Goal: Task Accomplishment & Management: Use online tool/utility

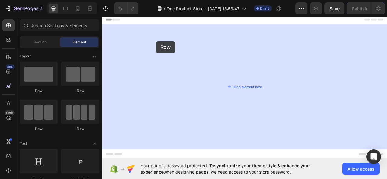
drag, startPoint x: 134, startPoint y: 95, endPoint x: 170, endPoint y: 48, distance: 59.1
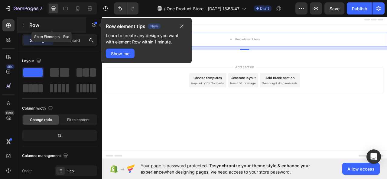
click at [29, 22] on div "Row" at bounding box center [51, 25] width 69 height 16
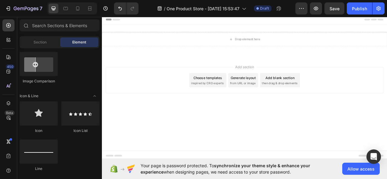
scroll to position [16, 0]
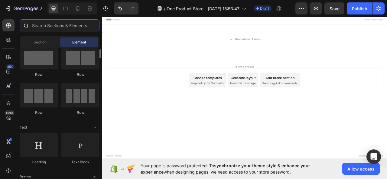
click at [82, 30] on input "text" at bounding box center [60, 25] width 80 height 12
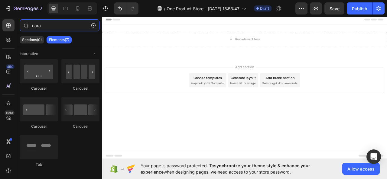
type input "cara"
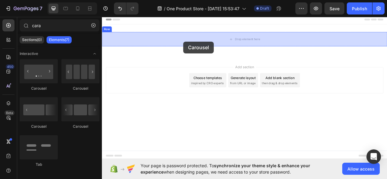
drag, startPoint x: 176, startPoint y: 93, endPoint x: 206, endPoint y: 49, distance: 53.3
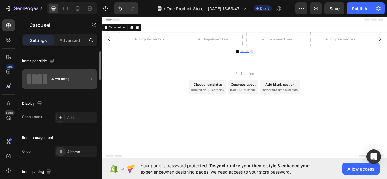
scroll to position [2, 0]
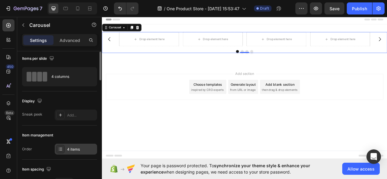
click at [60, 150] on icon at bounding box center [61, 150] width 2 height 0
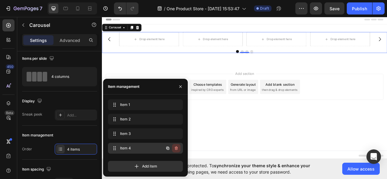
click at [177, 149] on icon "button" at bounding box center [176, 149] width 3 height 4
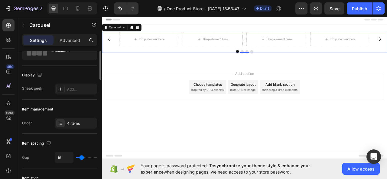
scroll to position [31, 0]
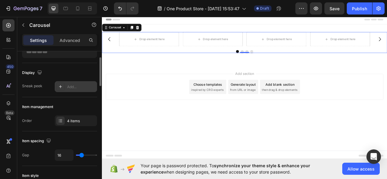
click at [70, 85] on div "Add..." at bounding box center [81, 86] width 28 height 5
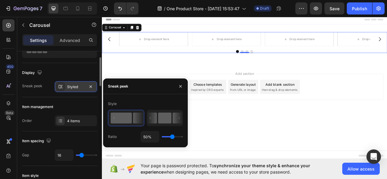
click at [151, 119] on icon at bounding box center [150, 118] width 1 height 2
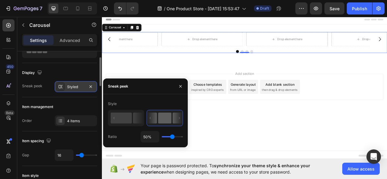
click at [151, 117] on icon at bounding box center [150, 118] width 1 height 2
drag, startPoint x: 160, startPoint y: 118, endPoint x: 117, endPoint y: 111, distance: 44.5
click at [147, 120] on icon at bounding box center [165, 118] width 36 height 16
click at [131, 120] on rect at bounding box center [121, 118] width 21 height 11
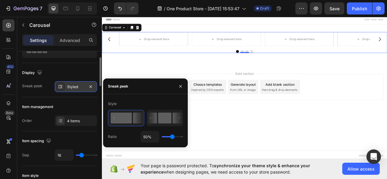
click at [117, 111] on icon at bounding box center [125, 118] width 35 height 15
click at [179, 90] on button "button" at bounding box center [181, 87] width 10 height 10
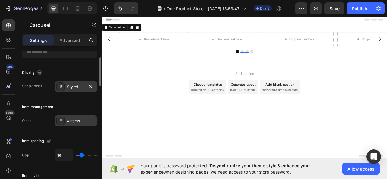
click at [71, 125] on div "4 items" at bounding box center [76, 120] width 42 height 11
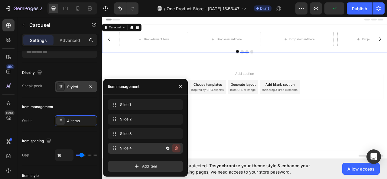
click at [175, 148] on icon "button" at bounding box center [176, 148] width 5 height 5
click at [173, 147] on div "Delete" at bounding box center [172, 148] width 11 height 5
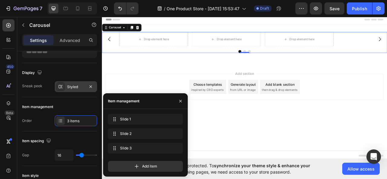
click at [137, 88] on div "Add section Choose templates inspired by CRO experts Generate layout from URL o…" at bounding box center [283, 115] width 363 height 74
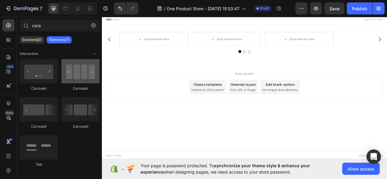
click at [73, 79] on div at bounding box center [80, 71] width 38 height 24
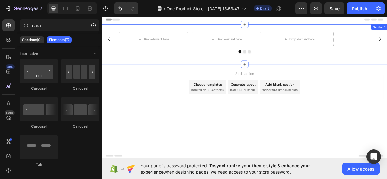
click at [158, 54] on div "Drop element here Drop element here Drop element here [GEOGRAPHIC_DATA]" at bounding box center [283, 50] width 363 height 27
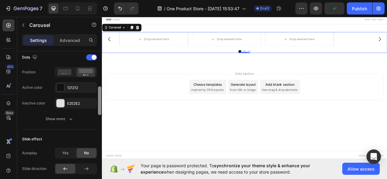
scroll to position [331, 0]
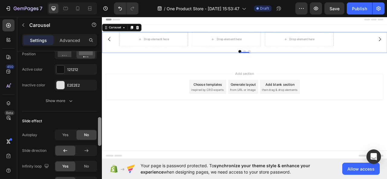
drag, startPoint x: 202, startPoint y: 115, endPoint x: 102, endPoint y: 188, distance: 123.9
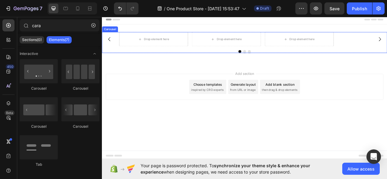
click at [165, 57] on div "Drop element here Drop element here Drop element here [GEOGRAPHIC_DATA]" at bounding box center [283, 50] width 363 height 27
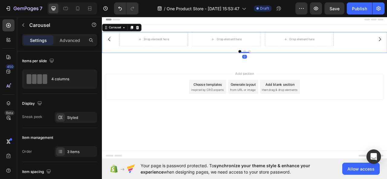
click at [146, 31] on icon at bounding box center [146, 30] width 5 height 5
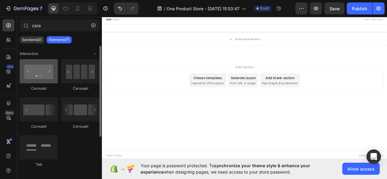
click at [30, 80] on div at bounding box center [39, 71] width 38 height 24
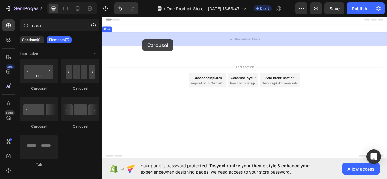
drag, startPoint x: 146, startPoint y: 84, endPoint x: 153, endPoint y: 46, distance: 38.8
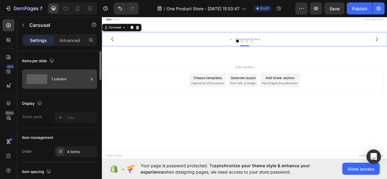
click at [93, 77] on icon at bounding box center [92, 79] width 6 height 6
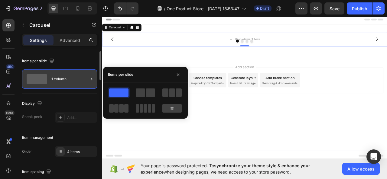
click at [93, 77] on icon at bounding box center [92, 79] width 6 height 6
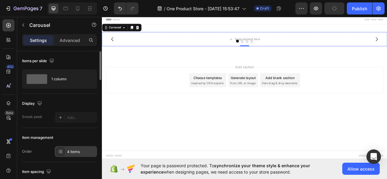
click at [75, 152] on div "4 items" at bounding box center [81, 151] width 28 height 5
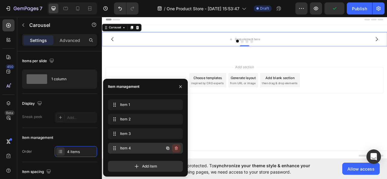
click at [178, 148] on icon "button" at bounding box center [176, 148] width 5 height 5
click at [178, 148] on button "Delete" at bounding box center [172, 148] width 17 height 8
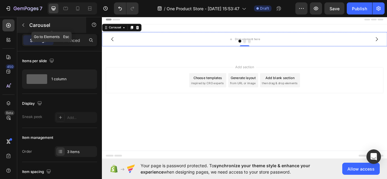
click at [28, 23] on div "Carousel" at bounding box center [51, 25] width 69 height 16
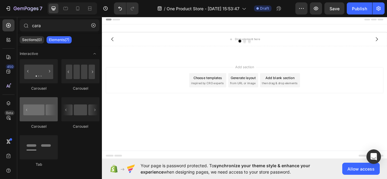
scroll to position [54, 0]
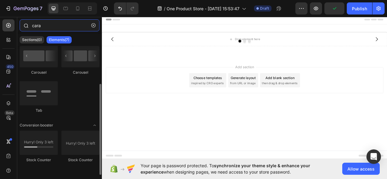
click at [89, 30] on input "cara" at bounding box center [60, 25] width 80 height 12
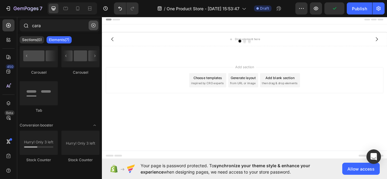
click at [92, 27] on icon "button" at bounding box center [93, 25] width 4 height 4
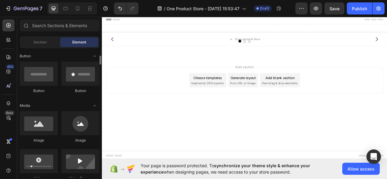
scroll to position [140, 0]
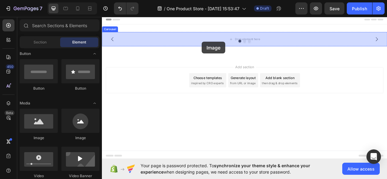
drag, startPoint x: 146, startPoint y: 144, endPoint x: 229, endPoint y: 49, distance: 125.9
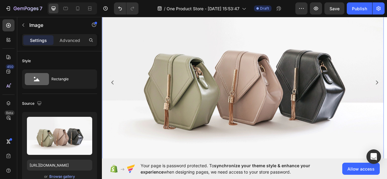
scroll to position [70, 0]
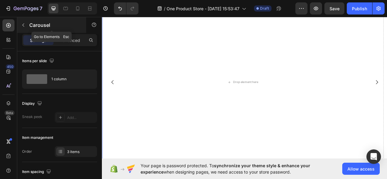
click at [27, 26] on button "button" at bounding box center [23, 25] width 10 height 10
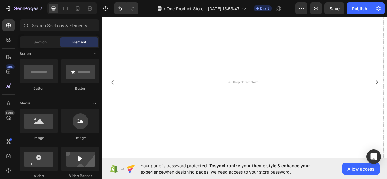
scroll to position [161, 0]
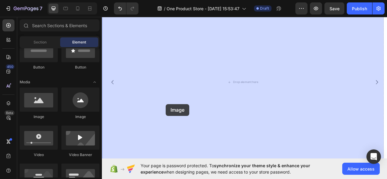
drag, startPoint x: 147, startPoint y: 120, endPoint x: 183, endPoint y: 128, distance: 36.9
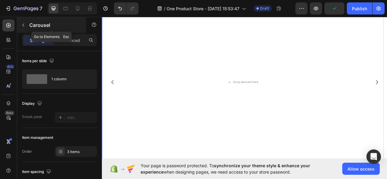
click at [21, 26] on icon "button" at bounding box center [23, 25] width 5 height 5
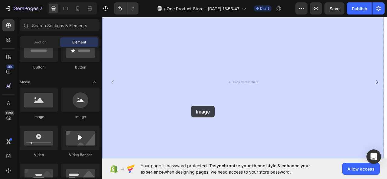
drag, startPoint x: 151, startPoint y: 124, endPoint x: 215, endPoint y: 131, distance: 64.7
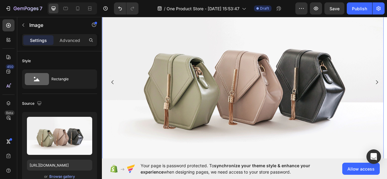
click at [112, 102] on icon "Carousel Back Arrow" at bounding box center [115, 100] width 7 height 7
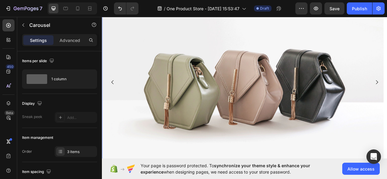
click at [112, 102] on icon "Carousel Back Arrow" at bounding box center [115, 100] width 7 height 7
click at [172, 92] on img at bounding box center [281, 100] width 358 height 269
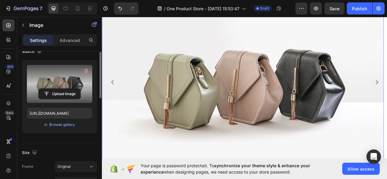
scroll to position [35, 0]
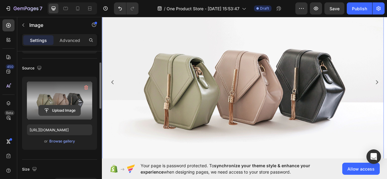
click at [65, 112] on input "file" at bounding box center [60, 110] width 42 height 10
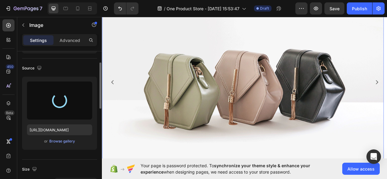
type input "[URL][DOMAIN_NAME]"
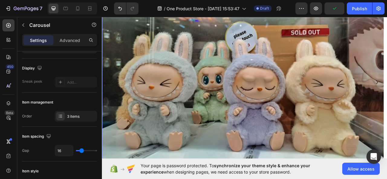
scroll to position [0, 0]
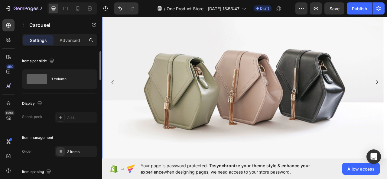
click at [259, 78] on img at bounding box center [281, 100] width 358 height 269
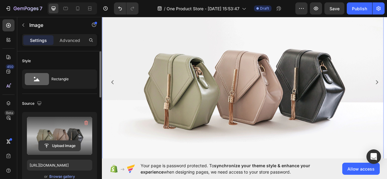
click at [71, 145] on input "file" at bounding box center [60, 146] width 42 height 10
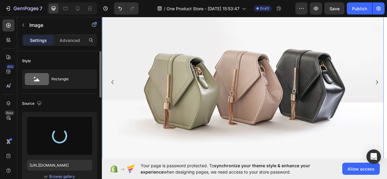
type input "[URL][DOMAIN_NAME]"
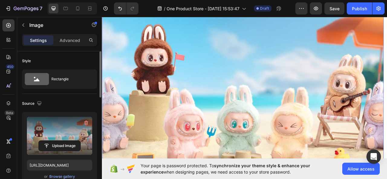
scroll to position [79, 0]
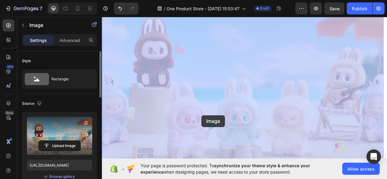
drag, startPoint x: 239, startPoint y: 143, endPoint x: 231, endPoint y: 143, distance: 8.2
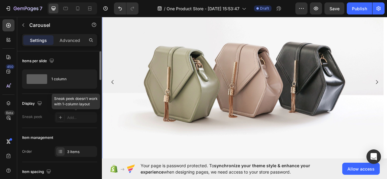
click at [81, 121] on div at bounding box center [76, 117] width 42 height 11
click at [139, 128] on img at bounding box center [281, 91] width 358 height 269
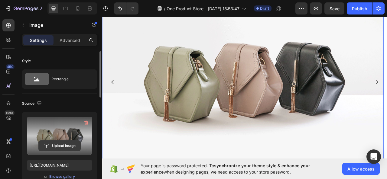
click at [65, 142] on input "file" at bounding box center [60, 146] width 42 height 10
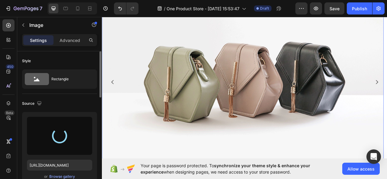
type input "[URL][DOMAIN_NAME]"
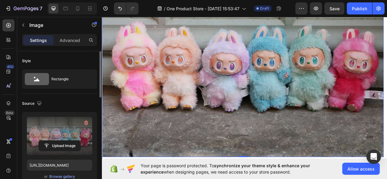
click at [116, 92] on button "Carousel Back Arrow" at bounding box center [115, 100] width 17 height 17
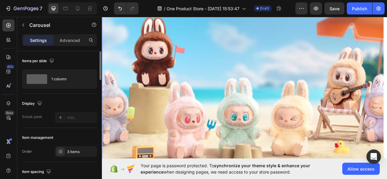
click at [116, 95] on button "Carousel Back Arrow" at bounding box center [115, 100] width 17 height 17
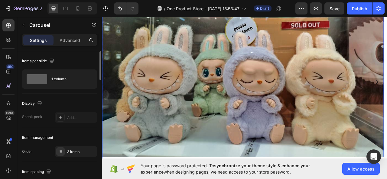
click at [197, 108] on img at bounding box center [281, 76] width 358 height 239
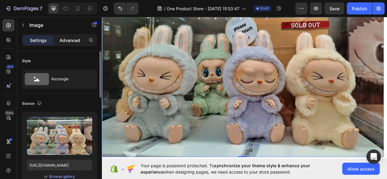
click at [70, 37] on p "Advanced" at bounding box center [70, 40] width 21 height 6
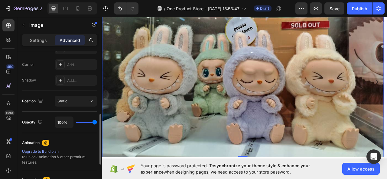
scroll to position [158, 0]
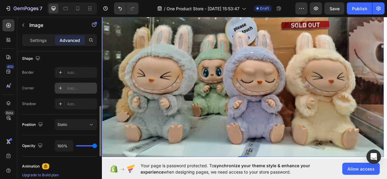
click at [70, 89] on div "Add..." at bounding box center [81, 88] width 28 height 5
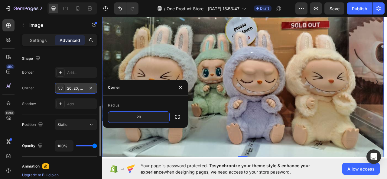
click at [51, 78] on div "Border Add... Corner 20, 20, 20, 20 Shadow Add..." at bounding box center [59, 88] width 75 height 42
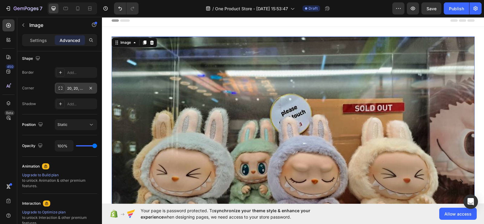
scroll to position [0, 0]
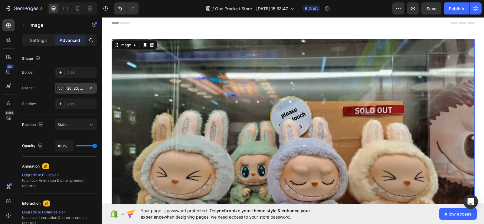
click at [70, 89] on div "20, 20, 20, 20" at bounding box center [76, 88] width 18 height 5
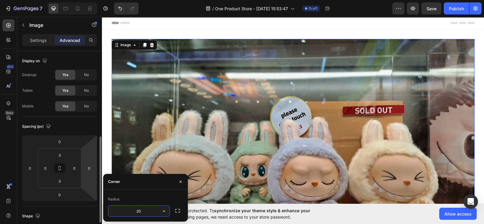
scroll to position [79, 0]
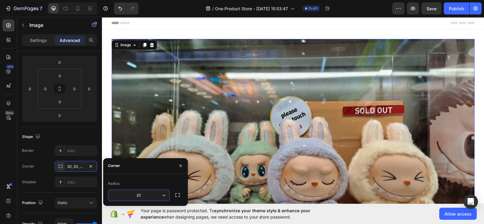
click at [41, 168] on div "Corner 20, 20, 20, 20" at bounding box center [59, 166] width 75 height 11
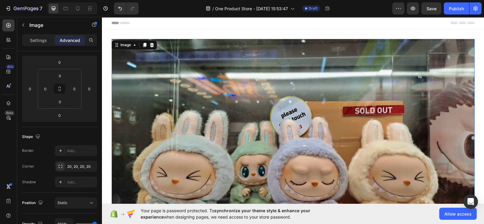
click at [242, 105] on img at bounding box center [293, 160] width 363 height 242
click at [82, 167] on div "20, 20, 20, 20" at bounding box center [76, 166] width 18 height 5
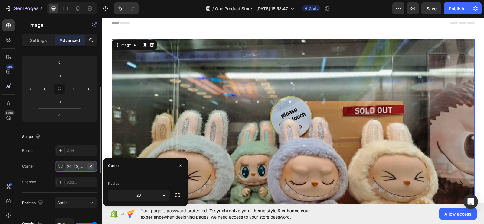
click at [92, 166] on icon "button" at bounding box center [90, 166] width 5 height 5
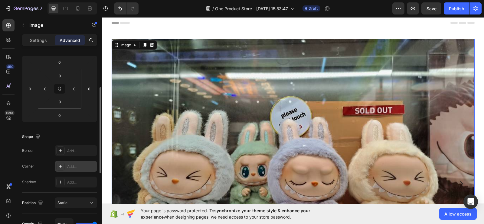
click at [75, 166] on div "Add..." at bounding box center [81, 166] width 28 height 5
type input "8"
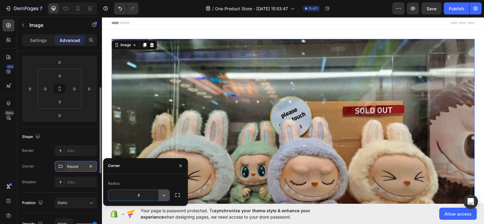
click at [166, 179] on icon "button" at bounding box center [164, 196] width 6 height 6
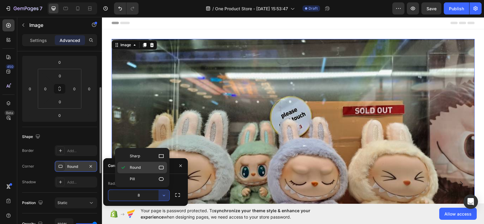
click at [161, 169] on icon at bounding box center [161, 168] width 6 height 6
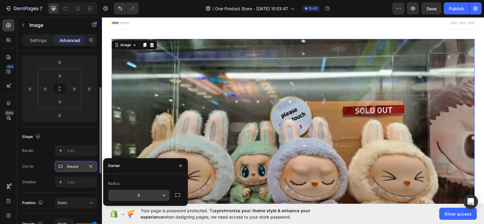
click at [145, 179] on input "8" at bounding box center [138, 195] width 61 height 11
type input "20"
click at [179, 179] on button "button" at bounding box center [177, 195] width 11 height 11
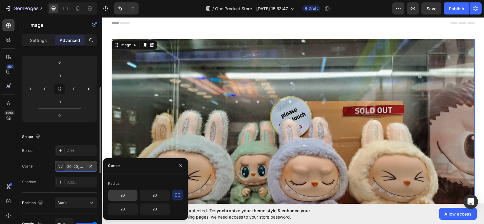
click at [116, 179] on input "20" at bounding box center [122, 195] width 29 height 11
type input "4"
type input "20"
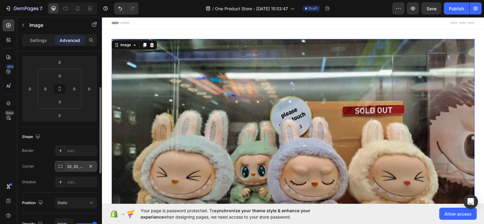
click at [71, 143] on div "Shape Border Add... Corner 20, 20, 20, 20 Shadow Add..." at bounding box center [59, 160] width 75 height 66
click at [387, 124] on img at bounding box center [293, 160] width 363 height 242
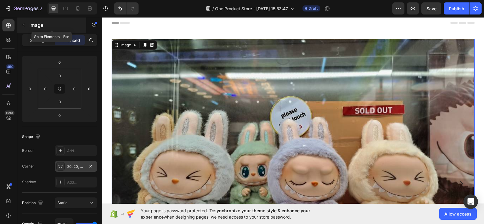
click at [41, 25] on p "Image" at bounding box center [54, 24] width 51 height 7
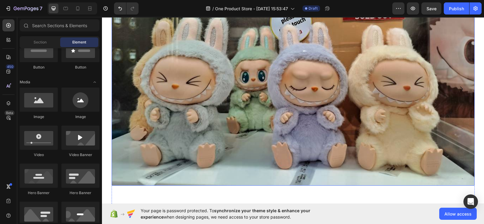
scroll to position [91, 0]
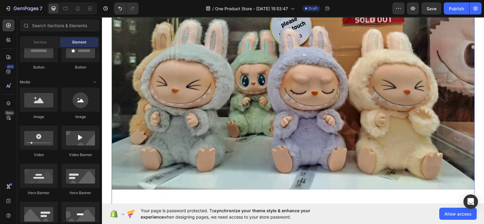
click at [387, 91] on icon "Carousel Next Arrow" at bounding box center [460, 92] width 7 height 7
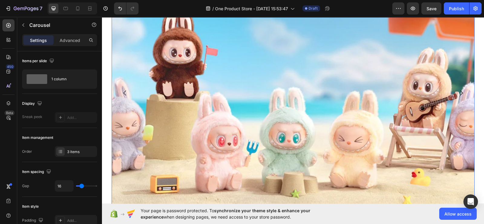
click at [387, 92] on icon "Carousel Next Arrow" at bounding box center [461, 93] width 3 height 5
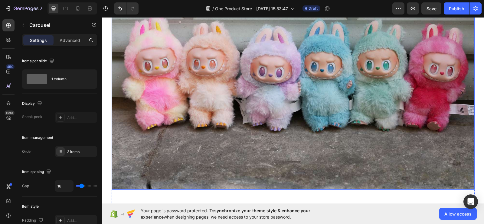
click at [172, 94] on img at bounding box center [293, 69] width 363 height 242
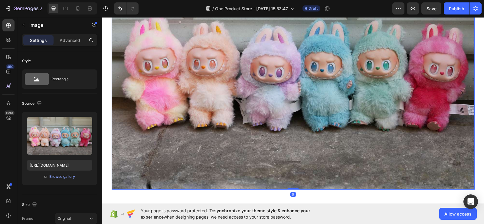
click at [172, 94] on img at bounding box center [293, 69] width 363 height 242
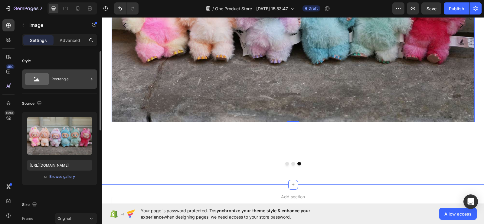
scroll to position [156, 0]
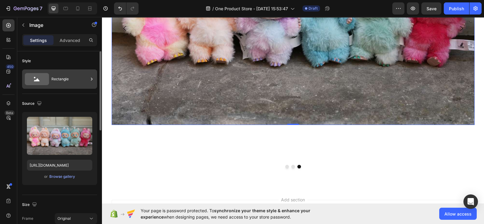
click at [63, 79] on div "Rectangle" at bounding box center [69, 79] width 37 height 14
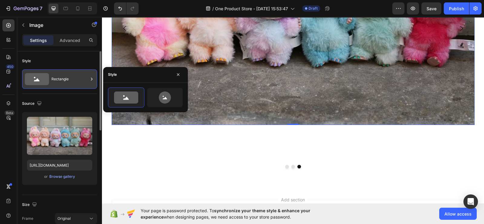
click at [72, 78] on div "Rectangle" at bounding box center [69, 79] width 37 height 14
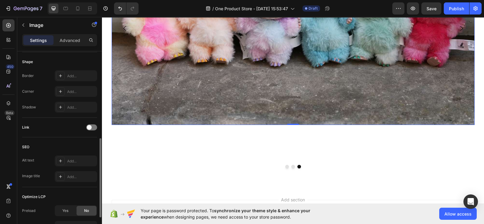
scroll to position [0, 0]
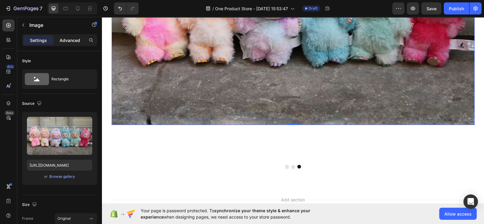
click at [72, 42] on p "Advanced" at bounding box center [70, 40] width 21 height 6
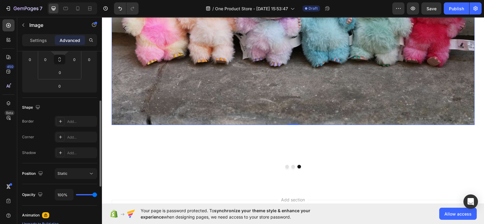
scroll to position [115, 0]
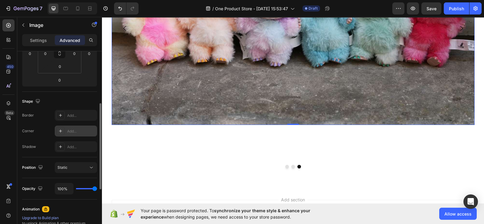
click at [60, 129] on icon at bounding box center [60, 131] width 5 height 5
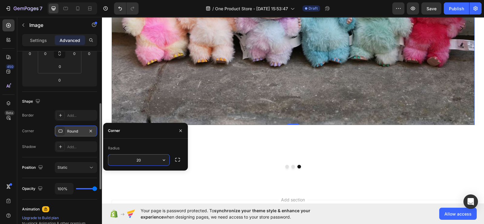
type input "20"
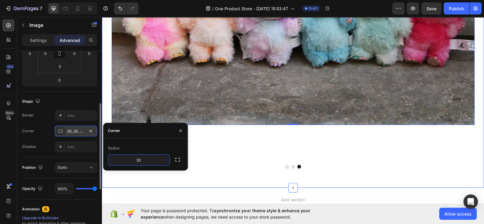
click at [195, 174] on div "Image Image Image 0 [GEOGRAPHIC_DATA]" at bounding box center [293, 30] width 382 height 295
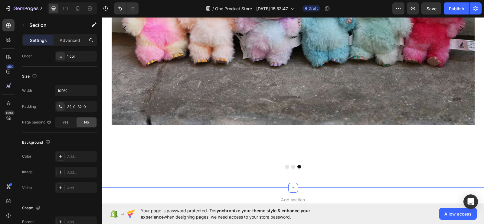
scroll to position [0, 0]
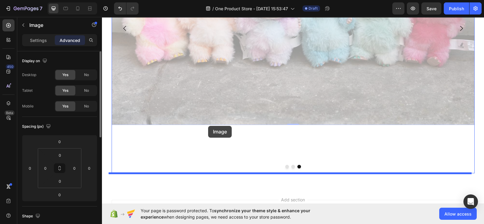
drag, startPoint x: 206, startPoint y: 115, endPoint x: 208, endPoint y: 126, distance: 10.7
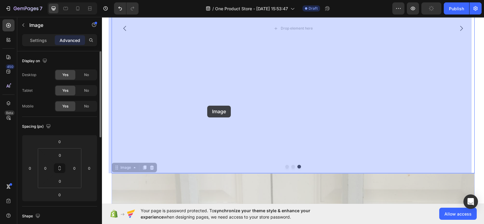
drag, startPoint x: 204, startPoint y: 177, endPoint x: 207, endPoint y: 106, distance: 71.1
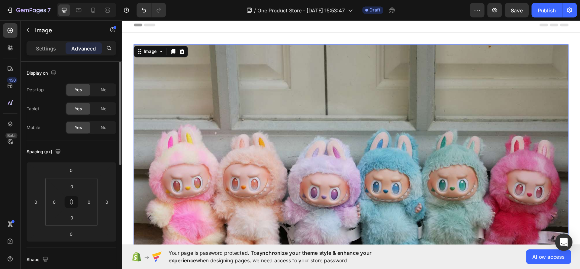
scroll to position [3, 0]
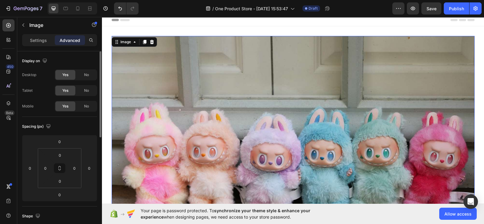
click at [168, 90] on img at bounding box center [293, 157] width 363 height 242
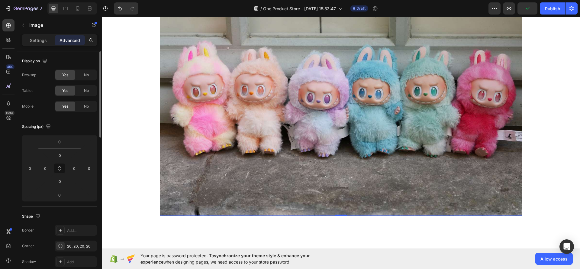
scroll to position [13, 0]
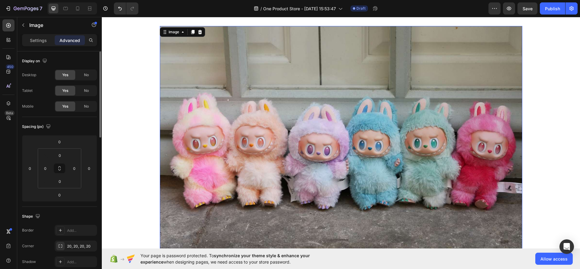
click at [387, 58] on img at bounding box center [341, 147] width 363 height 242
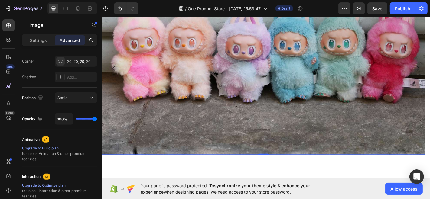
scroll to position [0, 0]
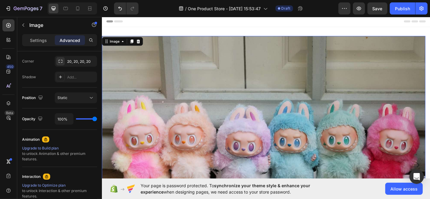
click at [159, 91] on img at bounding box center [281, 157] width 358 height 238
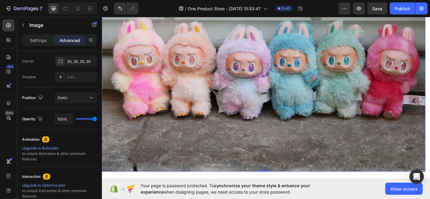
scroll to position [94, 0]
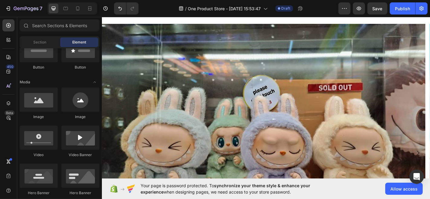
scroll to position [2, 0]
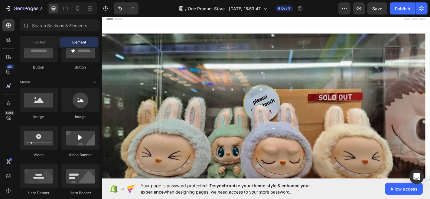
click at [195, 90] on img at bounding box center [281, 154] width 358 height 238
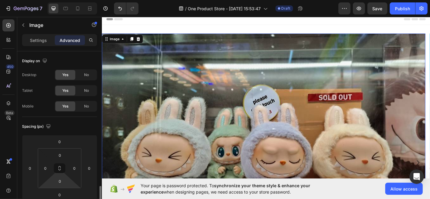
scroll to position [144, 0]
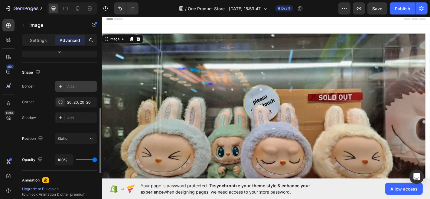
click at [59, 88] on icon at bounding box center [60, 86] width 5 height 5
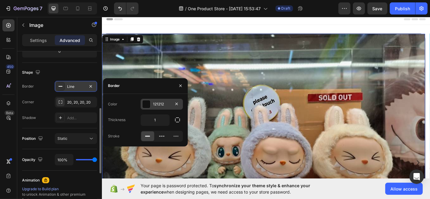
click at [149, 103] on div at bounding box center [146, 104] width 8 height 8
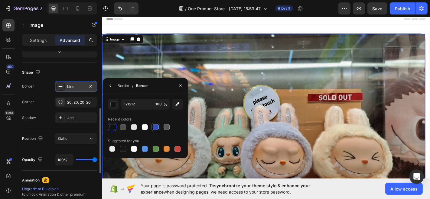
click at [154, 124] on div at bounding box center [156, 127] width 6 height 6
click at [177, 146] on div at bounding box center [177, 149] width 6 height 6
type input "C5453F"
click at [92, 88] on icon "button" at bounding box center [90, 86] width 5 height 5
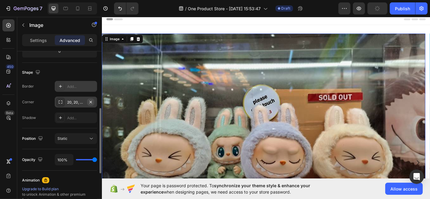
click at [90, 101] on icon "button" at bounding box center [90, 102] width 2 height 2
click at [59, 102] on icon at bounding box center [60, 102] width 5 height 5
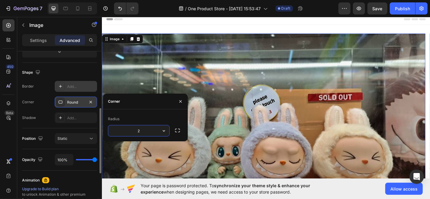
type input "20"
click at [85, 101] on div "Round" at bounding box center [76, 102] width 42 height 11
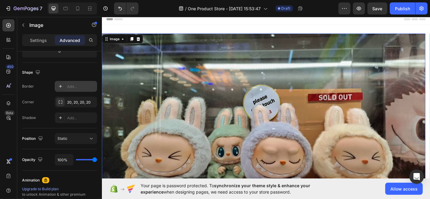
scroll to position [94, 0]
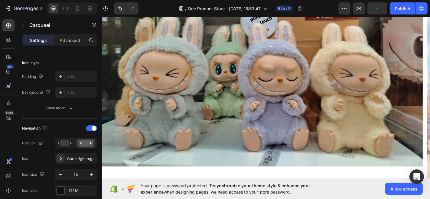
scroll to position [0, 0]
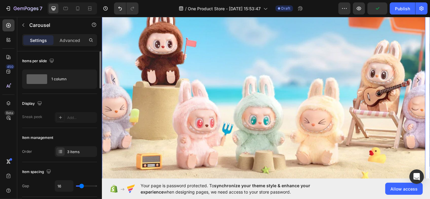
click at [248, 124] on img at bounding box center [281, 87] width 358 height 286
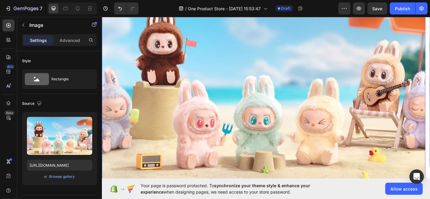
click at [175, 93] on img at bounding box center [281, 87] width 358 height 286
click at [75, 40] on p "Advanced" at bounding box center [70, 40] width 21 height 6
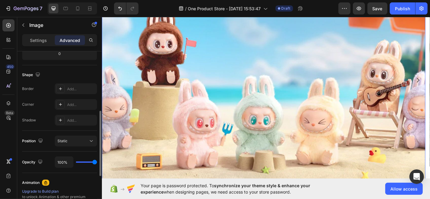
scroll to position [147, 0]
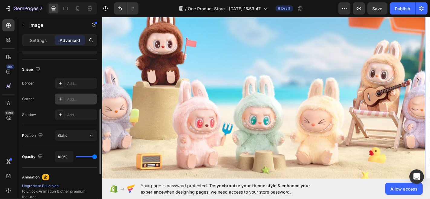
click at [60, 97] on icon at bounding box center [60, 99] width 5 height 5
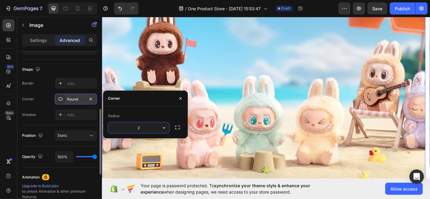
type input "20"
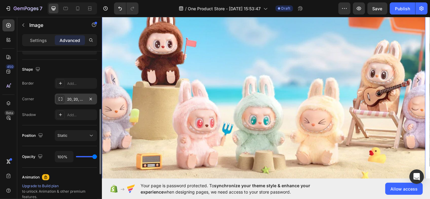
click at [82, 65] on div "Shape" at bounding box center [59, 70] width 75 height 10
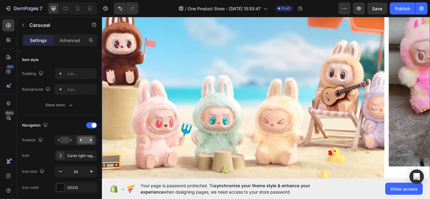
scroll to position [0, 0]
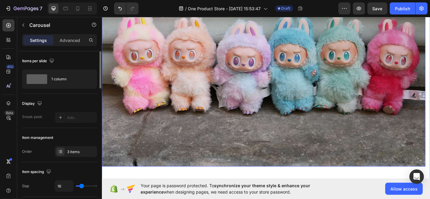
click at [246, 104] on img at bounding box center [281, 63] width 358 height 238
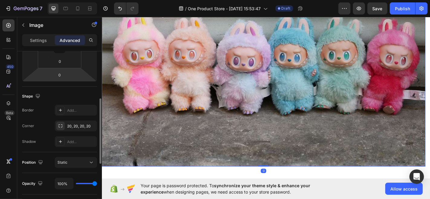
scroll to position [125, 0]
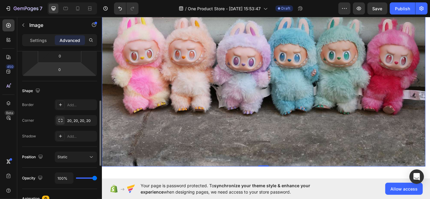
click at [251, 89] on img at bounding box center [281, 63] width 358 height 238
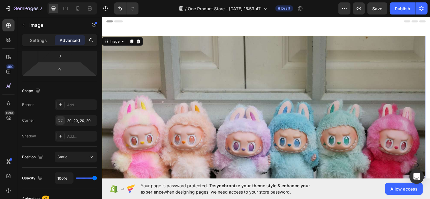
click at [134, 69] on img at bounding box center [281, 157] width 358 height 238
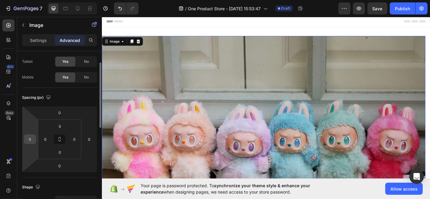
click at [31, 140] on input "0" at bounding box center [29, 139] width 9 height 9
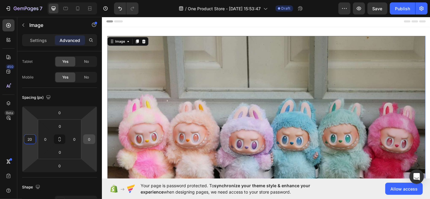
type input "20"
click at [88, 138] on input "0" at bounding box center [89, 139] width 9 height 9
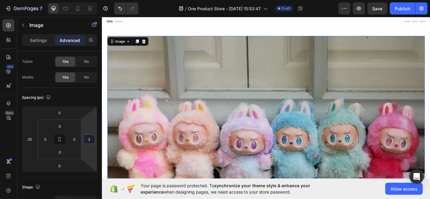
type input "20"
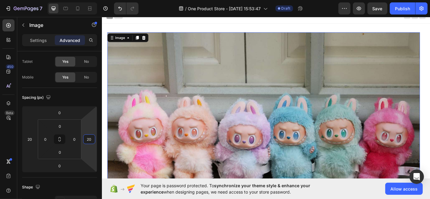
scroll to position [8, 0]
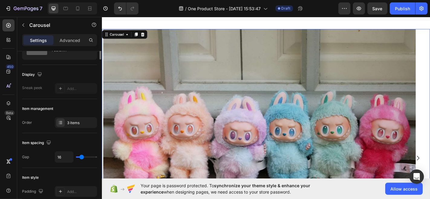
scroll to position [0, 0]
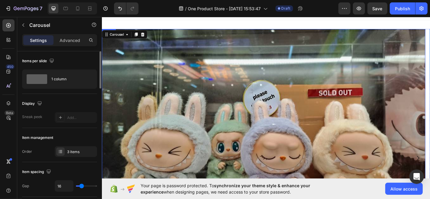
click at [194, 119] on img at bounding box center [281, 149] width 358 height 238
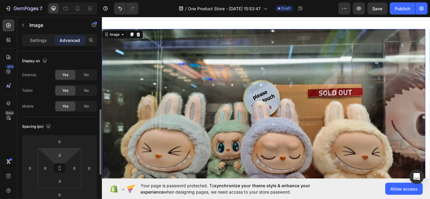
scroll to position [42, 0]
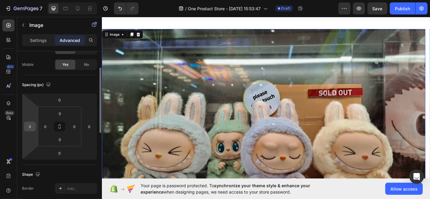
click at [32, 126] on input "0" at bounding box center [29, 126] width 9 height 9
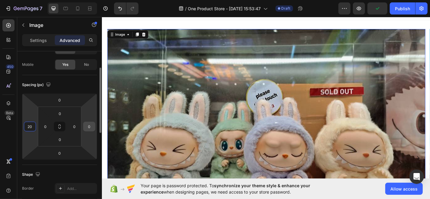
type input "20"
click at [90, 129] on input "0" at bounding box center [89, 126] width 9 height 9
type input "20"
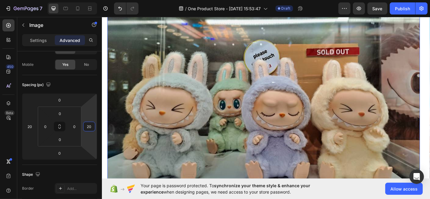
scroll to position [76, 0]
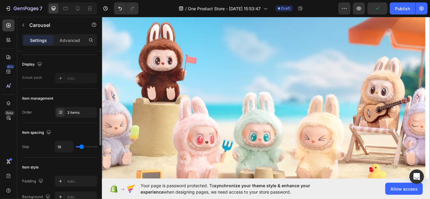
scroll to position [20, 0]
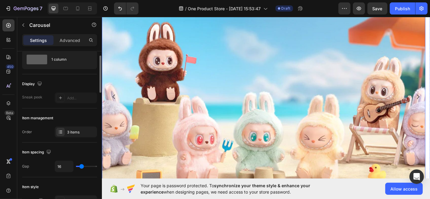
click at [176, 88] on img at bounding box center [281, 105] width 358 height 286
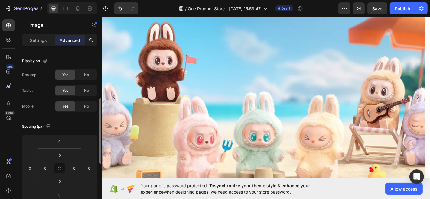
scroll to position [34, 0]
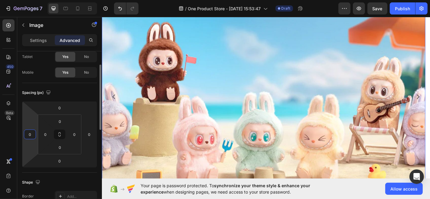
click at [29, 138] on input "0" at bounding box center [29, 134] width 9 height 9
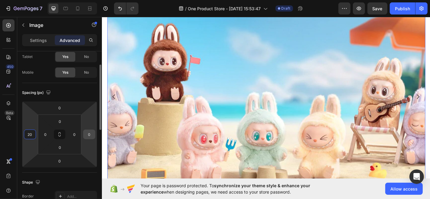
type input "20"
click at [84, 134] on div "0" at bounding box center [89, 135] width 12 height 10
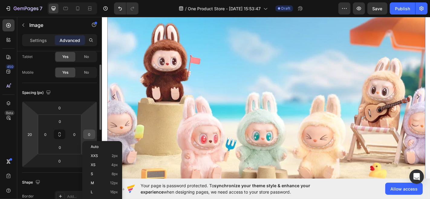
click at [89, 134] on input "0" at bounding box center [89, 134] width 9 height 9
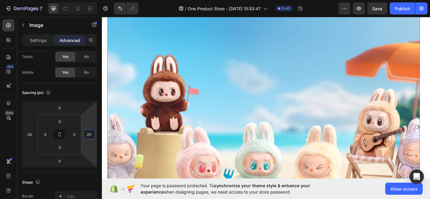
scroll to position [0, 0]
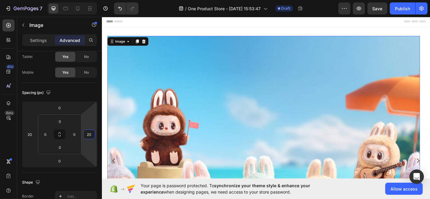
type input "20"
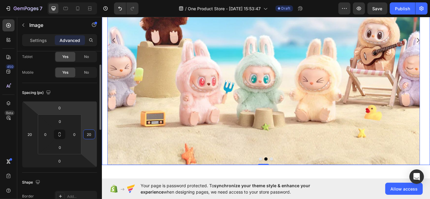
scroll to position [132, 0]
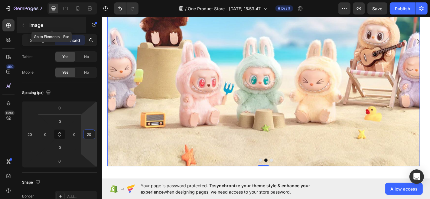
click at [22, 26] on icon "button" at bounding box center [23, 25] width 5 height 5
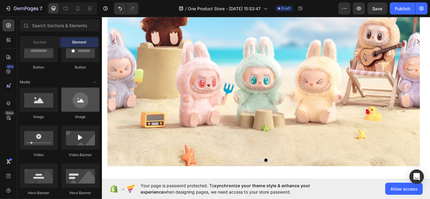
scroll to position [0, 0]
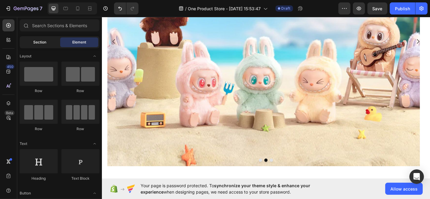
click at [47, 42] on div "Section" at bounding box center [40, 42] width 38 height 10
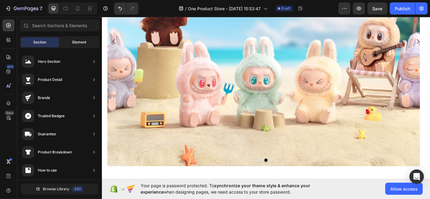
click at [81, 43] on span "Element" at bounding box center [79, 42] width 14 height 5
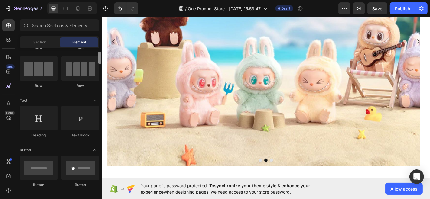
scroll to position [51, 0]
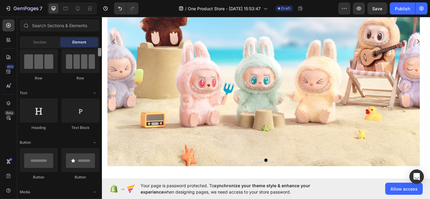
drag, startPoint x: 100, startPoint y: 55, endPoint x: 100, endPoint y: 60, distance: 4.2
click at [100, 57] on div at bounding box center [99, 50] width 3 height 12
click at [95, 93] on icon "Toggle open" at bounding box center [94, 93] width 5 height 5
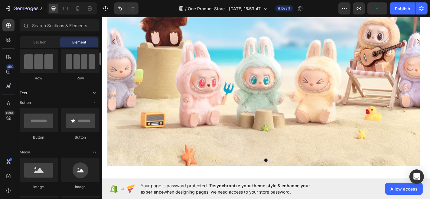
click at [95, 93] on icon "Toggle open" at bounding box center [94, 92] width 2 height 1
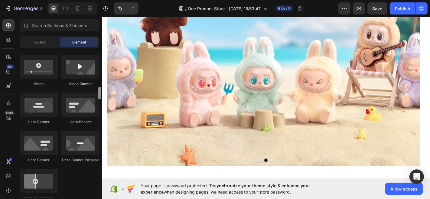
scroll to position [250, 0]
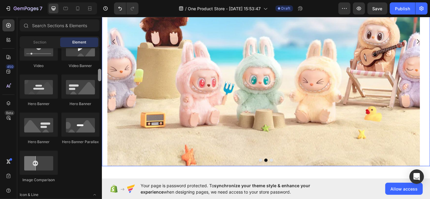
drag, startPoint x: 202, startPoint y: 77, endPoint x: 101, endPoint y: 86, distance: 101.6
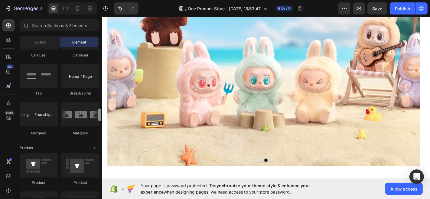
scroll to position [681, 0]
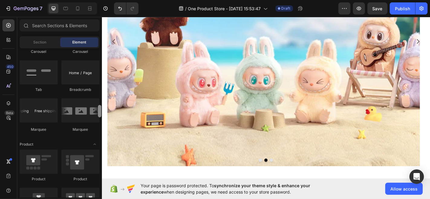
drag, startPoint x: 100, startPoint y: 81, endPoint x: 101, endPoint y: 114, distance: 33.0
click at [101, 114] on div at bounding box center [99, 111] width 3 height 12
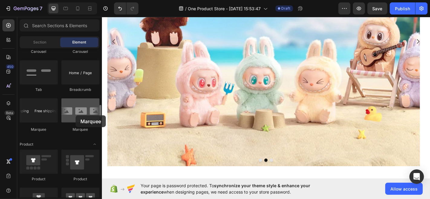
click at [76, 115] on div at bounding box center [80, 111] width 38 height 24
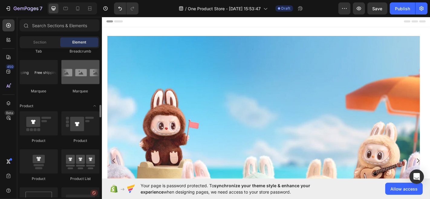
scroll to position [706, 0]
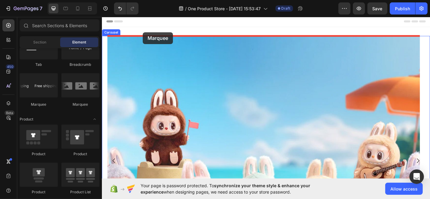
drag, startPoint x: 138, startPoint y: 103, endPoint x: 147, endPoint y: 34, distance: 69.5
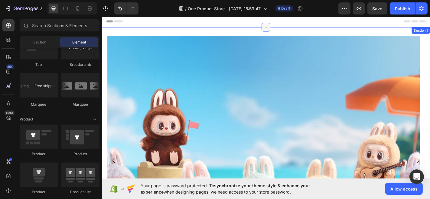
click at [280, 30] on icon at bounding box center [282, 28] width 5 height 5
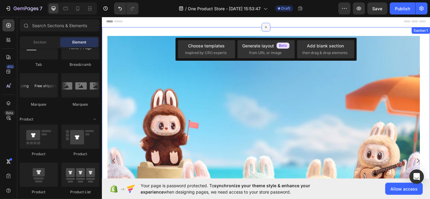
click at [278, 31] on div at bounding box center [283, 28] width 10 height 10
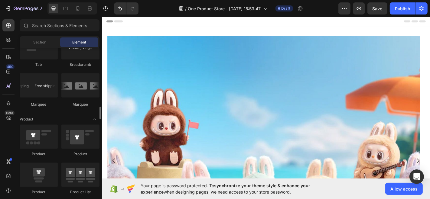
scroll to position [0, 0]
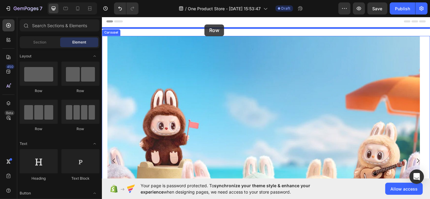
drag, startPoint x: 149, startPoint y: 93, endPoint x: 215, endPoint y: 25, distance: 94.7
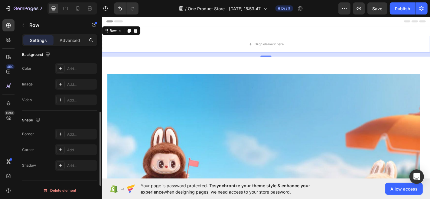
scroll to position [171, 0]
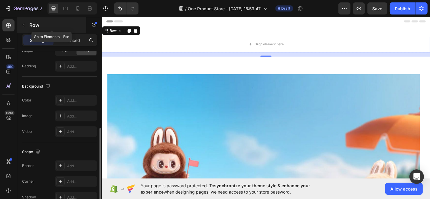
click at [25, 22] on button "button" at bounding box center [23, 25] width 10 height 10
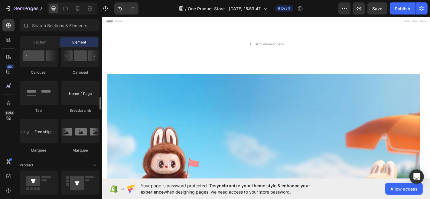
scroll to position [684, 0]
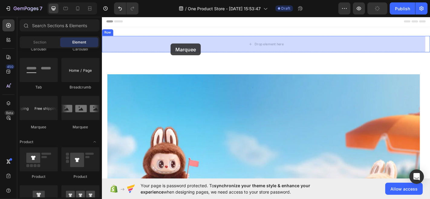
drag, startPoint x: 140, startPoint y: 131, endPoint x: 177, endPoint y: 46, distance: 93.1
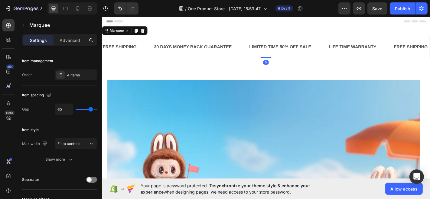
drag, startPoint x: 283, startPoint y: 61, endPoint x: 283, endPoint y: 55, distance: 5.8
click at [283, 55] on div "FREE SHIPPING Text Block 30 DAYS MONEY BACK GUARANTEE Text Block LIMITED TIME 5…" at bounding box center [283, 50] width 363 height 24
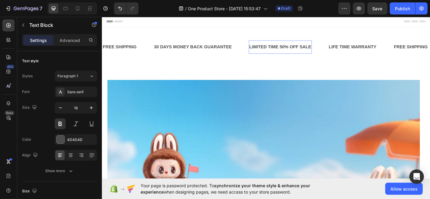
click at [280, 51] on div "LIMITED TIME 50% OFF SALE" at bounding box center [299, 50] width 70 height 10
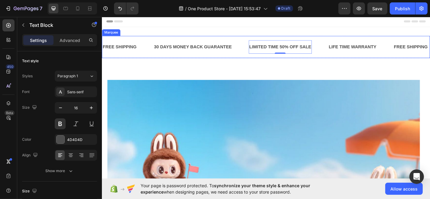
click at [250, 61] on div "FREE SHIPPING Text Block 30 DAYS MONEY BACK GUARANTEE Text Block LIMITED TIME 5…" at bounding box center [283, 50] width 363 height 24
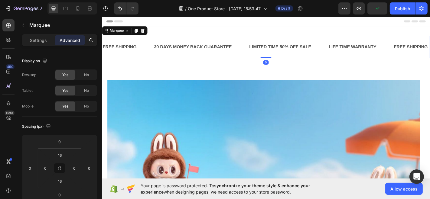
drag, startPoint x: 281, startPoint y: 61, endPoint x: 281, endPoint y: 55, distance: 5.7
click at [281, 55] on div "FREE SHIPPING Text Block 30 DAYS MONEY BACK GUARANTEE Text Block LIMITED TIME 5…" at bounding box center [283, 50] width 363 height 24
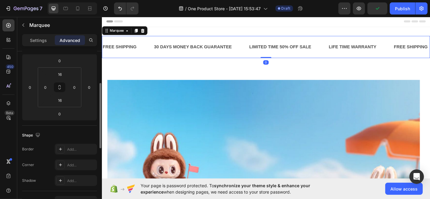
scroll to position [79, 0]
click at [62, 105] on input "16" at bounding box center [60, 102] width 12 height 9
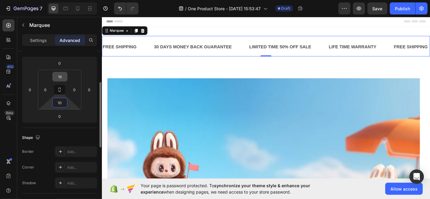
type input "10"
click at [63, 80] on input "16" at bounding box center [60, 76] width 12 height 9
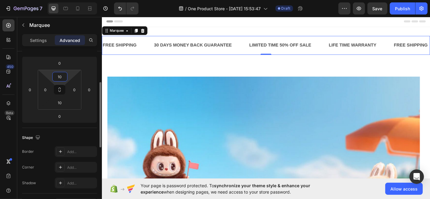
type input "1"
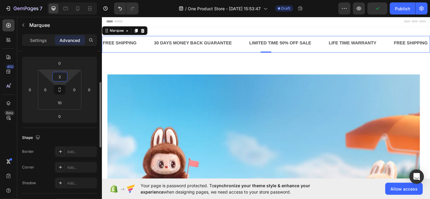
type input "2"
click at [60, 102] on input "10" at bounding box center [60, 102] width 12 height 9
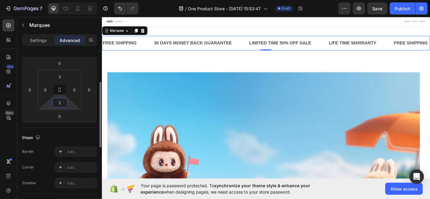
type input "2"
click at [0, 0] on div "Spacing (px) 0 0 0 0 2 0 2 0" at bounding box center [0, 0] width 0 height 0
click at [178, 45] on div "30 DAYS MONEY BACK GUARANTEE" at bounding box center [202, 46] width 87 height 10
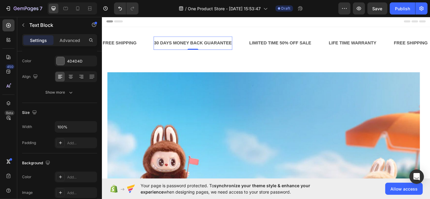
scroll to position [0, 0]
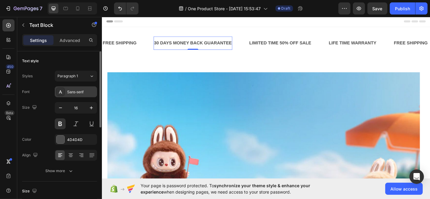
click at [77, 93] on div "Sans-serif" at bounding box center [81, 91] width 28 height 5
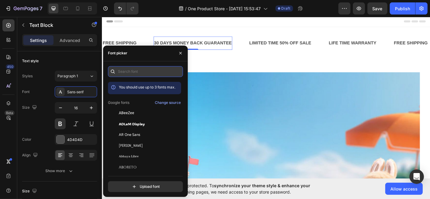
click at [143, 75] on input "text" at bounding box center [145, 71] width 75 height 11
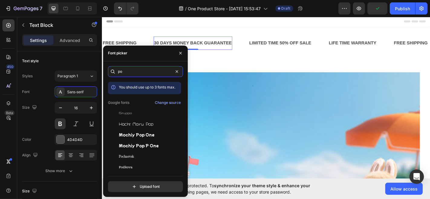
type input "p"
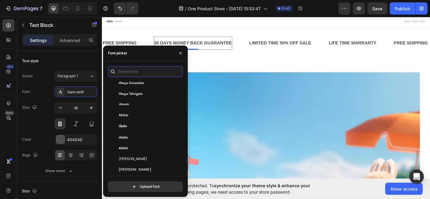
scroll to position [253, 0]
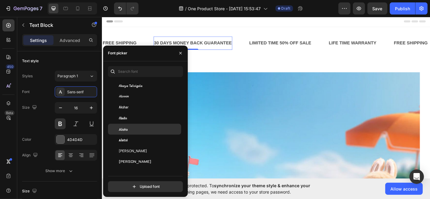
click at [139, 127] on div "Alata" at bounding box center [149, 129] width 61 height 5
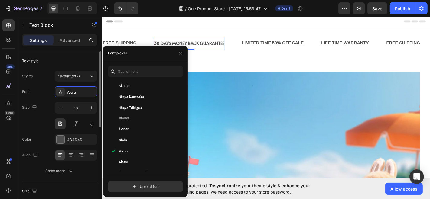
click at [55, 62] on div "Text style" at bounding box center [59, 61] width 75 height 10
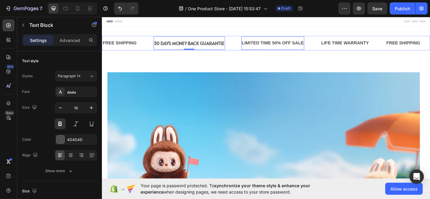
click at [293, 43] on div "LIMITED TIME 50% OFF SALE" at bounding box center [291, 46] width 70 height 10
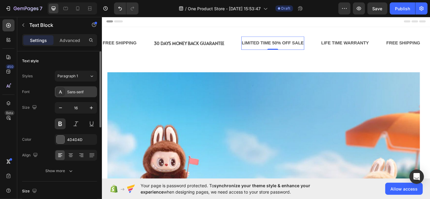
click at [83, 94] on div "Sans-serif" at bounding box center [81, 91] width 28 height 5
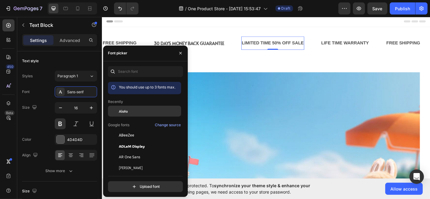
click at [134, 152] on div "Alata" at bounding box center [144, 157] width 73 height 11
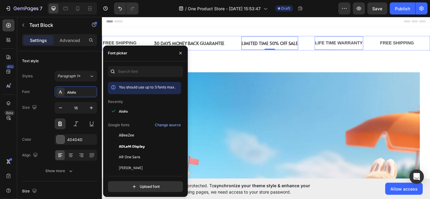
click at [360, 45] on div "LIFE TIME WARRANTY" at bounding box center [364, 46] width 54 height 10
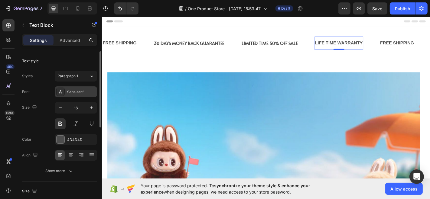
click at [80, 90] on div "Sans-serif" at bounding box center [81, 91] width 28 height 5
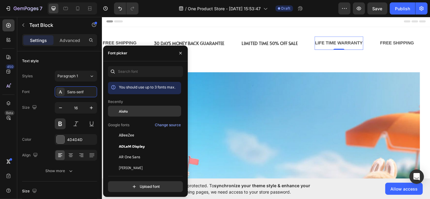
drag, startPoint x: 134, startPoint y: 110, endPoint x: 214, endPoint y: 19, distance: 121.2
click at [134, 110] on div "Alata" at bounding box center [149, 110] width 61 height 5
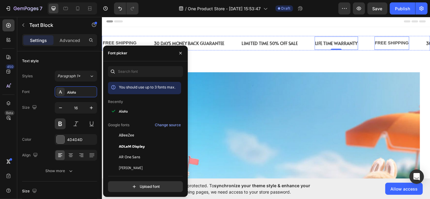
click at [387, 50] on div "FREE SHIPPING Text Block" at bounding box center [422, 45] width 39 height 15
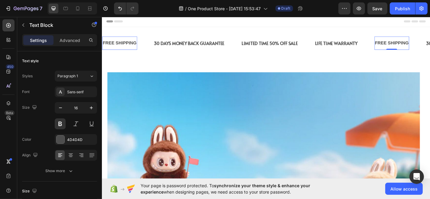
click at [387, 47] on div "FREE SHIPPING" at bounding box center [422, 46] width 39 height 10
click at [82, 96] on div "Sans-serif" at bounding box center [76, 91] width 42 height 11
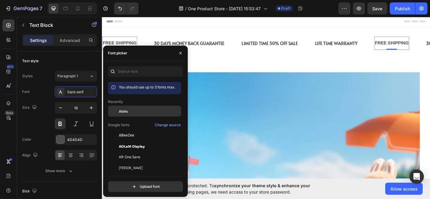
click at [126, 110] on span "Alata" at bounding box center [123, 110] width 9 height 5
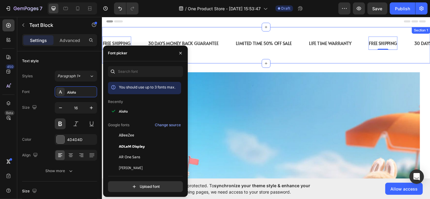
click at [142, 30] on div "FREE SHIPPING Text Block 0 30 DAYS MONEY BACK GUARANTEE Text Block LIMITED TIME…" at bounding box center [283, 48] width 363 height 40
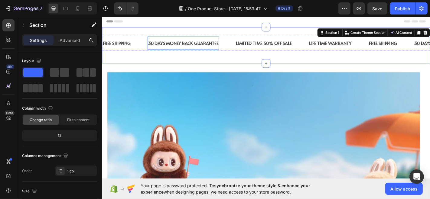
click at [171, 44] on div "30 DAYS MONEY BACK GUARANTEE" at bounding box center [191, 46] width 79 height 10
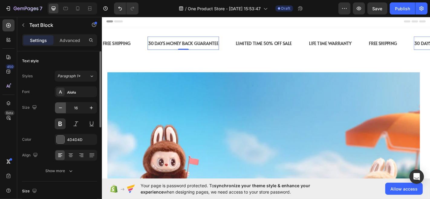
click at [63, 111] on button "button" at bounding box center [60, 107] width 11 height 11
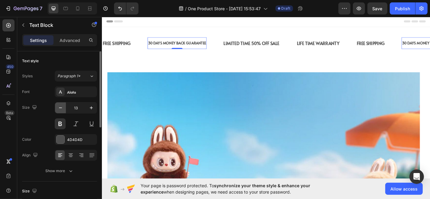
click at [63, 111] on button "button" at bounding box center [60, 107] width 11 height 11
click at [91, 109] on icon "button" at bounding box center [91, 108] width 6 height 6
type input "12"
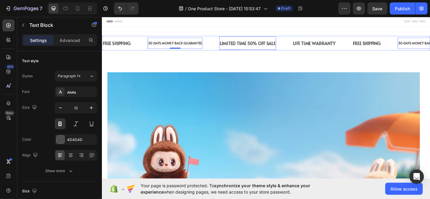
click at [250, 50] on div "LIMITED TIME 50% OFF SALE" at bounding box center [262, 46] width 63 height 10
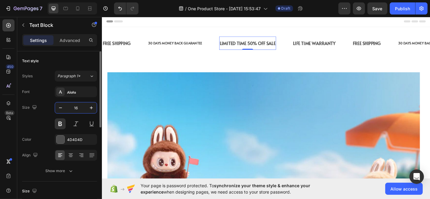
click at [80, 111] on input "16" at bounding box center [76, 107] width 20 height 11
type input "12"
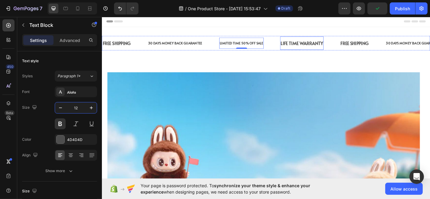
click at [312, 47] on div "LIFE TIME WARRANTY" at bounding box center [323, 46] width 48 height 10
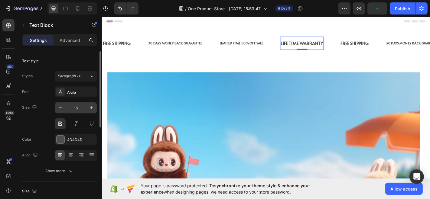
click at [79, 105] on input "16" at bounding box center [76, 107] width 20 height 11
type input "12"
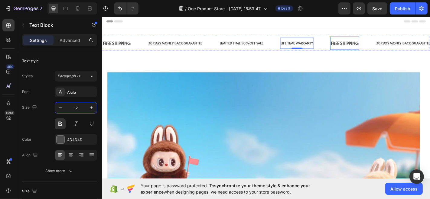
click at [364, 46] on p "FREE SHIPPING" at bounding box center [369, 45] width 31 height 9
click at [79, 107] on input "16" at bounding box center [76, 107] width 20 height 11
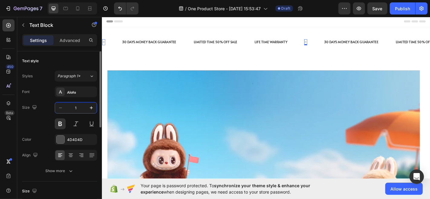
type input "12"
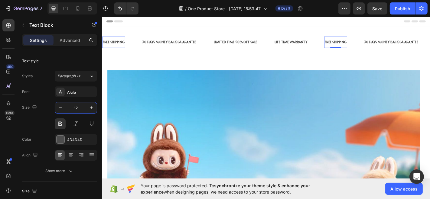
click at [157, 23] on div "Header" at bounding box center [282, 22] width 353 height 12
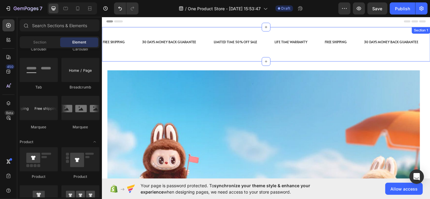
click at [239, 56] on div "FREE SHIPPING Text Block 30 DAYS MONEY BACK GUARANTEE Text Block LIMITED TIME 5…" at bounding box center [283, 47] width 363 height 38
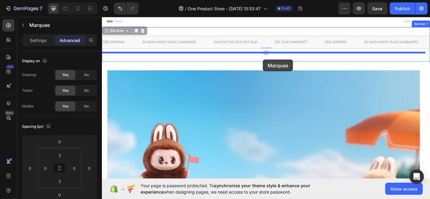
drag, startPoint x: 279, startPoint y: 46, endPoint x: 279, endPoint y: 64, distance: 17.8
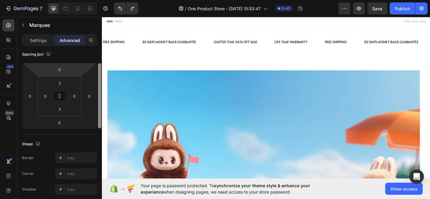
scroll to position [60, 0]
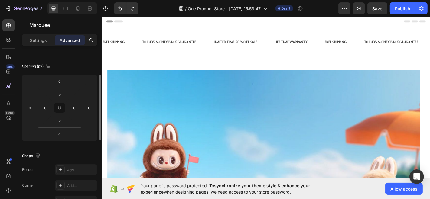
click at [149, 44] on div "30 DAYS MONEY BACK GUARANTEE" at bounding box center [175, 45] width 61 height 8
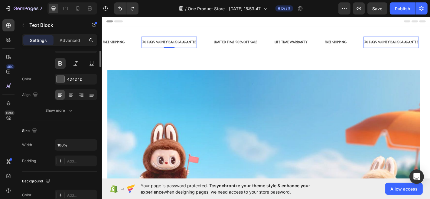
scroll to position [0, 0]
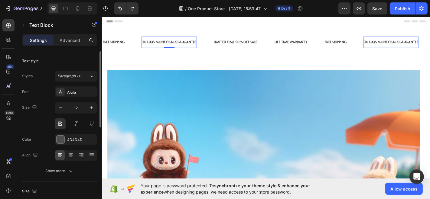
click at [134, 44] on div "FREE SHIPPING Text Block" at bounding box center [124, 44] width 44 height 13
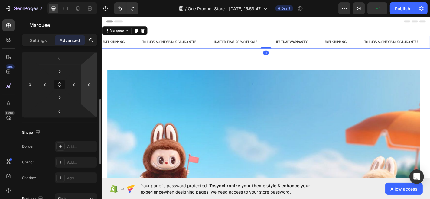
scroll to position [94, 0]
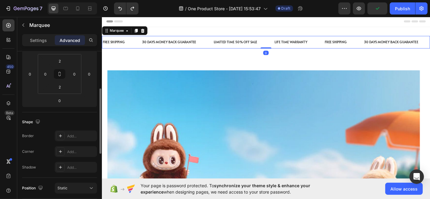
click at [47, 48] on div "Settings Advanced" at bounding box center [59, 42] width 85 height 17
click at [44, 40] on p "Settings" at bounding box center [38, 40] width 17 height 6
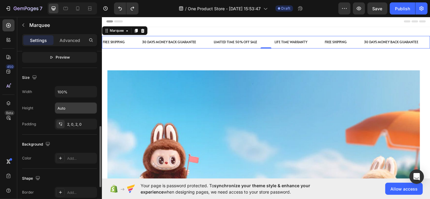
scroll to position [280, 0]
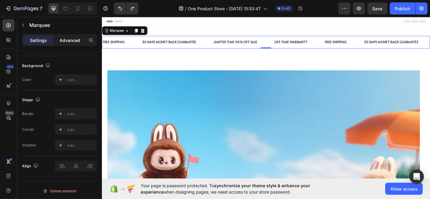
click at [70, 40] on p "Advanced" at bounding box center [70, 40] width 21 height 6
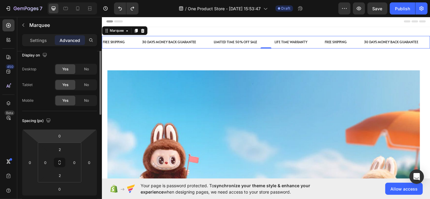
scroll to position [0, 0]
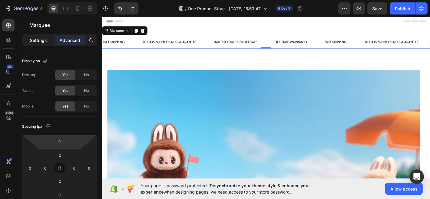
click at [43, 38] on p "Settings" at bounding box center [38, 40] width 17 height 6
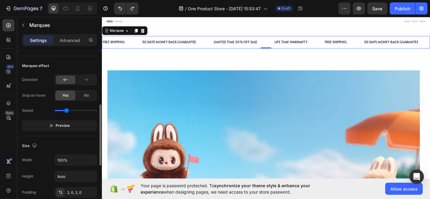
scroll to position [136, 0]
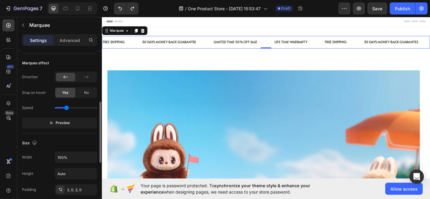
click at [83, 106] on div "Speed" at bounding box center [59, 108] width 75 height 10
drag, startPoint x: 83, startPoint y: 106, endPoint x: 77, endPoint y: 106, distance: 6.4
type input "2.1"
click at [77, 107] on input "range" at bounding box center [76, 107] width 42 height 1
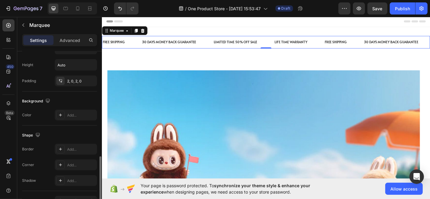
scroll to position [258, 0]
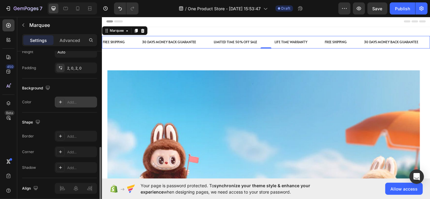
click at [63, 102] on div at bounding box center [60, 102] width 8 height 8
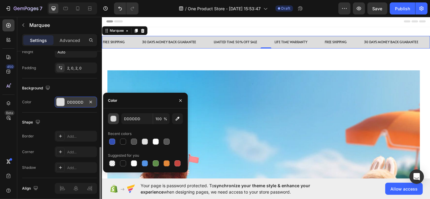
click at [109, 121] on button "button" at bounding box center [113, 118] width 11 height 11
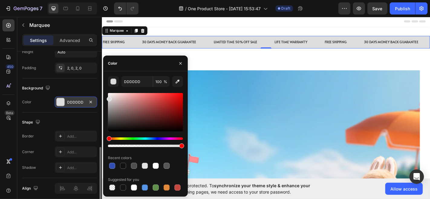
click at [133, 139] on div at bounding box center [145, 120] width 75 height 57
click at [133, 139] on div "Hue" at bounding box center [145, 139] width 75 height 2
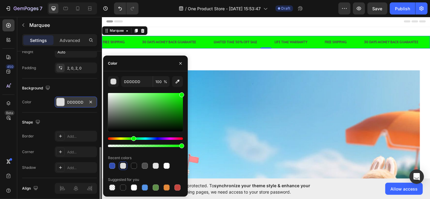
type input "08F900"
drag, startPoint x: 179, startPoint y: 97, endPoint x: 185, endPoint y: 94, distance: 7.3
click at [185, 94] on div "08F900 100 % Recent colors Suggested for you" at bounding box center [145, 134] width 85 height 116
click at [66, 83] on div "Background" at bounding box center [59, 88] width 75 height 10
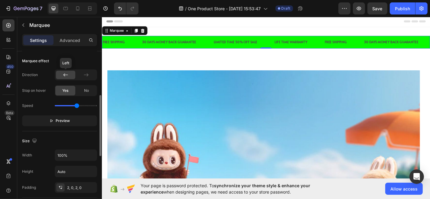
scroll to position [133, 0]
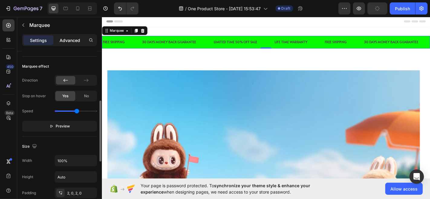
click at [73, 43] on div "Advanced" at bounding box center [70, 40] width 30 height 10
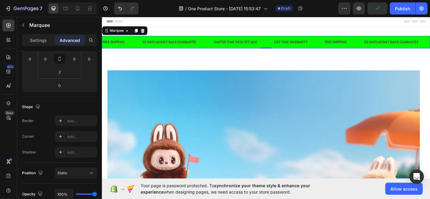
scroll to position [0, 0]
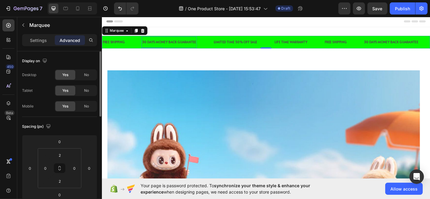
click at [163, 41] on div "30 DAYS MONEY BACK GUARANTEE Text Block" at bounding box center [173, 44] width 61 height 13
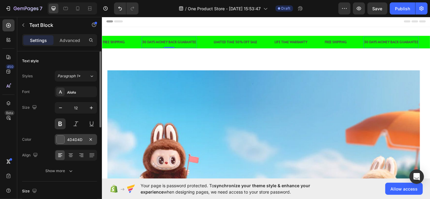
click at [61, 140] on div at bounding box center [61, 140] width 8 height 8
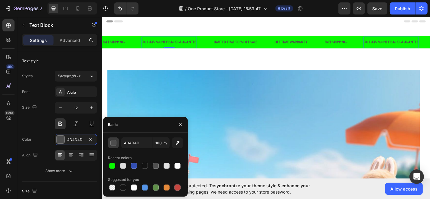
click at [112, 143] on div "button" at bounding box center [114, 143] width 6 height 6
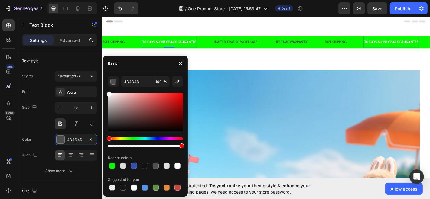
drag, startPoint x: 109, startPoint y: 130, endPoint x: 108, endPoint y: 87, distance: 42.3
click at [108, 87] on div "4D4D4D 100 % Recent colors Suggested for you" at bounding box center [145, 134] width 75 height 116
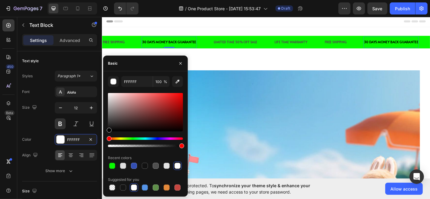
drag, startPoint x: 106, startPoint y: 132, endPoint x: 105, endPoint y: 139, distance: 7.0
click at [105, 139] on div "FFFFFF 100 % Recent colors Suggested for you" at bounding box center [145, 134] width 85 height 116
type input "000000"
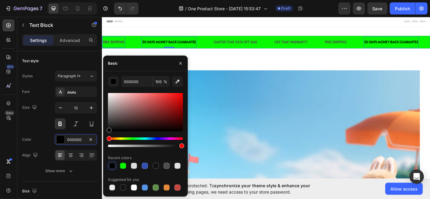
click at [117, 46] on div "FREE SHIPPING" at bounding box center [112, 45] width 25 height 8
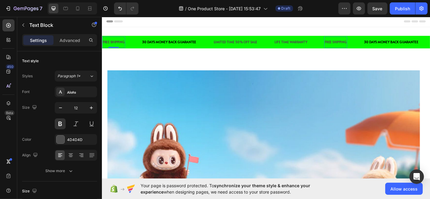
click at [116, 44] on div "FREE SHIPPING" at bounding box center [113, 45] width 25 height 8
click at [60, 142] on div at bounding box center [61, 140] width 8 height 8
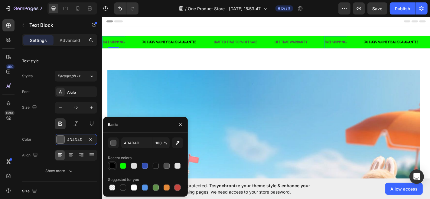
click at [113, 166] on div at bounding box center [112, 166] width 6 height 6
type input "000000"
click at [238, 47] on div "LIMITED TIME 50% OFF SALE" at bounding box center [246, 45] width 49 height 8
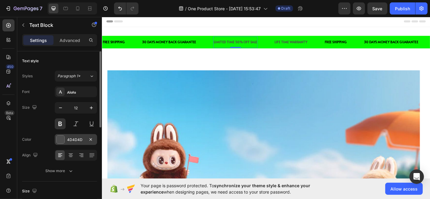
click at [66, 140] on div "4D4D4D" at bounding box center [76, 139] width 42 height 11
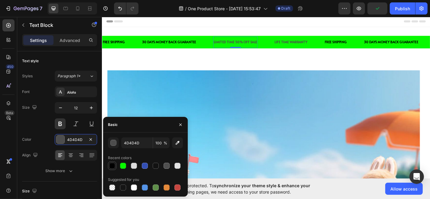
click at [112, 163] on div at bounding box center [111, 165] width 7 height 7
type input "000000"
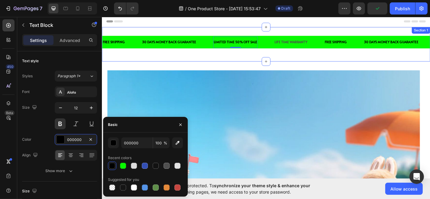
click at [302, 50] on div "LIFE TIME WARRANTY Text Block" at bounding box center [309, 44] width 37 height 13
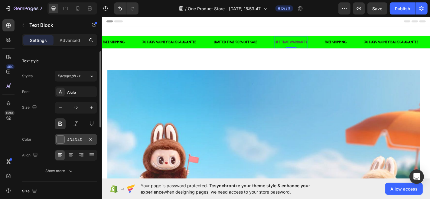
click at [62, 138] on div at bounding box center [61, 140] width 8 height 8
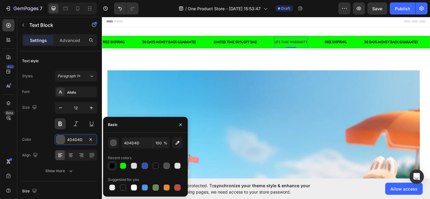
click at [113, 162] on div at bounding box center [111, 165] width 7 height 7
type input "000000"
click at [149, 22] on div "Header" at bounding box center [282, 22] width 353 height 12
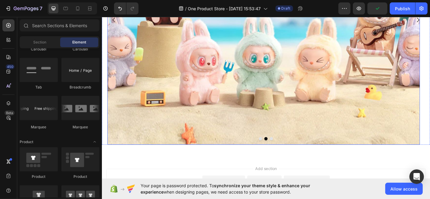
scroll to position [191, 0]
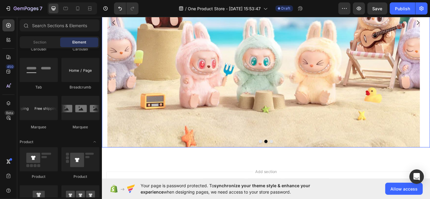
click at [274, 156] on img at bounding box center [280, 23] width 345 height 276
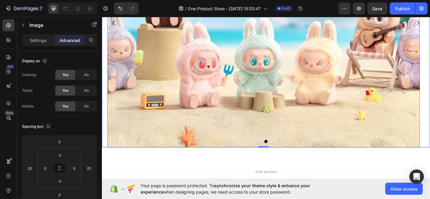
click at [275, 156] on button "Dot" at bounding box center [277, 155] width 4 height 4
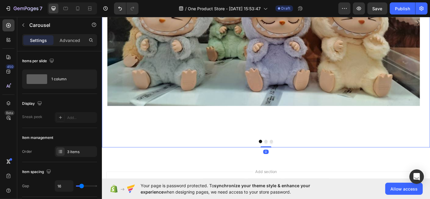
click at [287, 153] on button "Dot" at bounding box center [289, 155] width 4 height 4
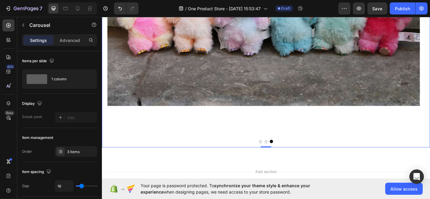
click at [281, 155] on button "Dot" at bounding box center [283, 155] width 4 height 4
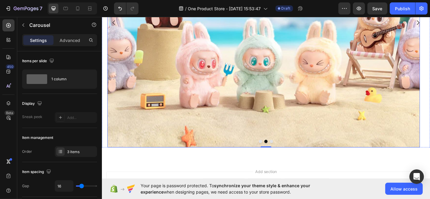
click at [273, 102] on img at bounding box center [280, 23] width 345 height 276
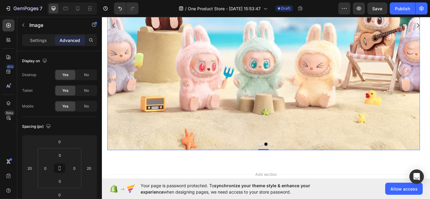
scroll to position [193, 0]
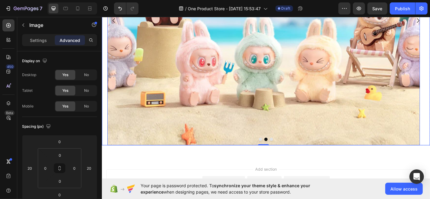
click at [275, 152] on button "Dot" at bounding box center [277, 152] width 4 height 4
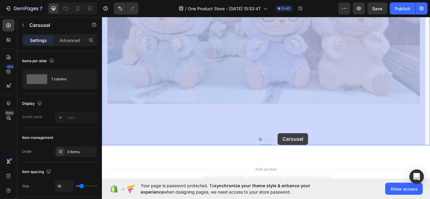
drag, startPoint x: 296, startPoint y: 158, endPoint x: 296, endPoint y: 146, distance: 12.4
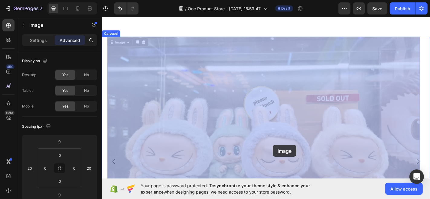
scroll to position [40, 0]
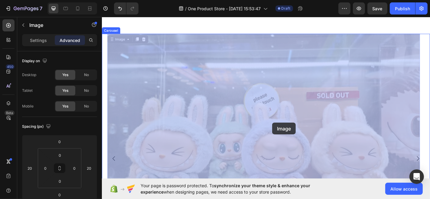
drag, startPoint x: 291, startPoint y: 144, endPoint x: 290, endPoint y: 134, distance: 10.7
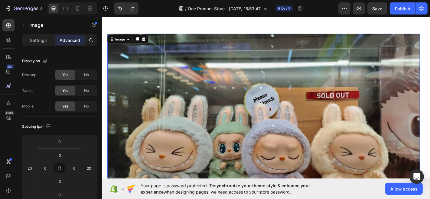
scroll to position [0, 0]
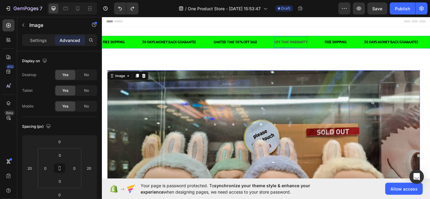
click at [308, 44] on div "LIFE TIME WARRANTY" at bounding box center [310, 45] width 37 height 8
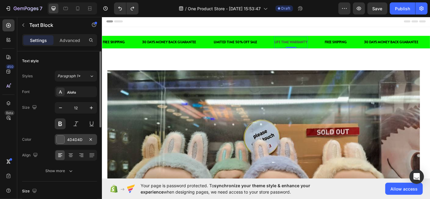
click at [65, 138] on div "4D4D4D" at bounding box center [76, 139] width 42 height 11
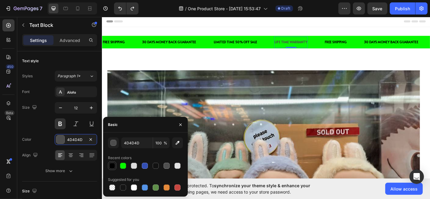
click at [112, 166] on div at bounding box center [112, 166] width 6 height 6
type input "000000"
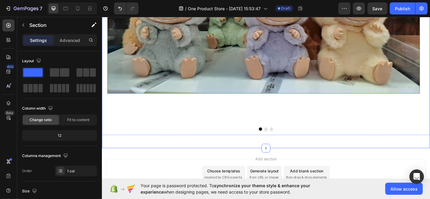
scroll to position [204, 0]
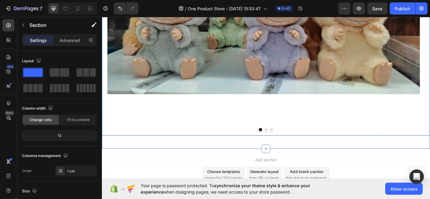
click at [278, 143] on div at bounding box center [283, 142] width 363 height 4
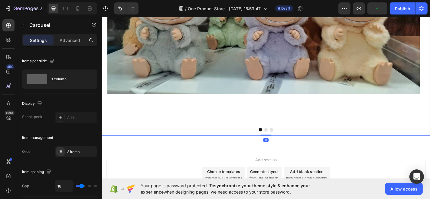
click at [281, 141] on button "Dot" at bounding box center [283, 142] width 4 height 4
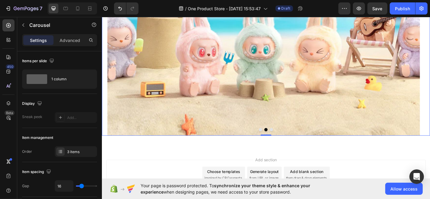
click at [287, 141] on button "Dot" at bounding box center [289, 142] width 4 height 4
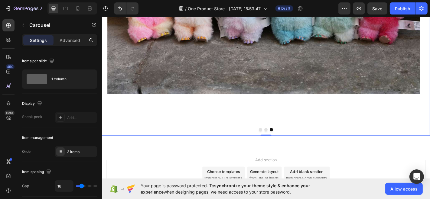
click at [275, 141] on button "Dot" at bounding box center [277, 142] width 4 height 4
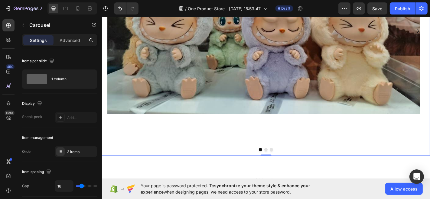
scroll to position [191, 0]
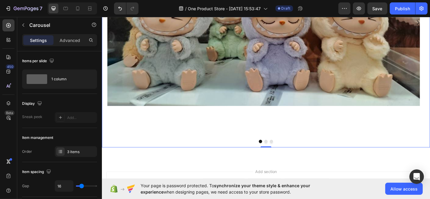
click at [288, 157] on div "Image" at bounding box center [281, 23] width 358 height 276
click at [287, 156] on button "Dot" at bounding box center [289, 155] width 4 height 4
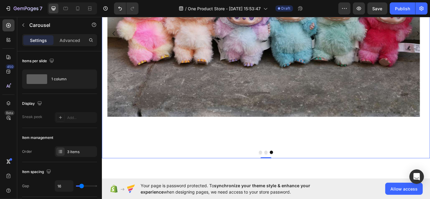
scroll to position [180, 0]
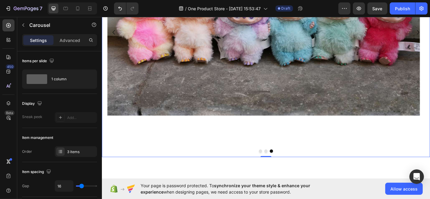
click at [279, 167] on div "Image" at bounding box center [281, 34] width 358 height 276
click at [281, 165] on button "Dot" at bounding box center [283, 165] width 4 height 4
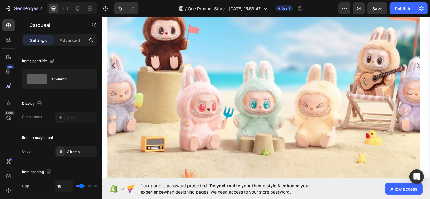
scroll to position [136, 0]
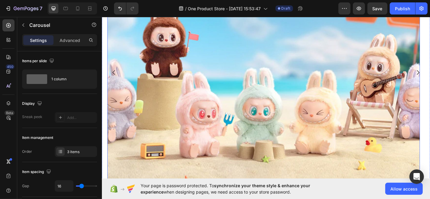
click at [281, 138] on img at bounding box center [280, 78] width 345 height 276
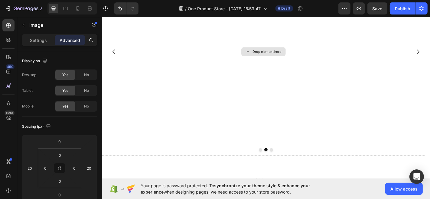
scroll to position [113, 0]
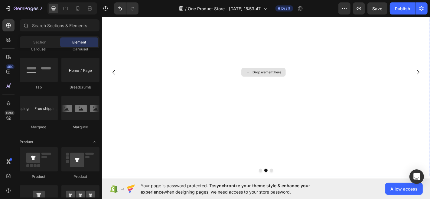
click at [191, 86] on div "Drop element here" at bounding box center [281, 78] width 358 height 230
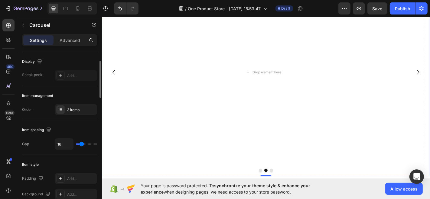
scroll to position [45, 0]
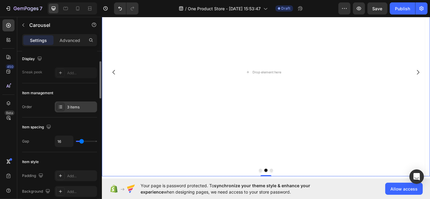
click at [65, 105] on div "3 items" at bounding box center [76, 107] width 42 height 11
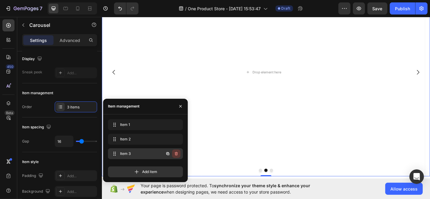
click at [176, 153] on icon "button" at bounding box center [176, 153] width 5 height 5
click at [176, 153] on div "Delete" at bounding box center [172, 153] width 11 height 5
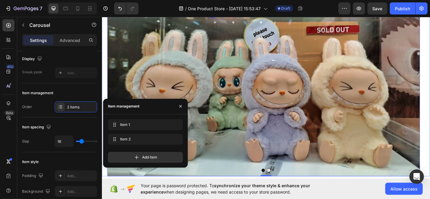
click at [241, 55] on img at bounding box center [280, 78] width 345 height 230
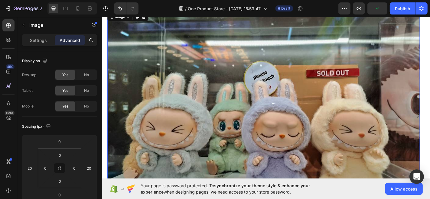
scroll to position [81, 0]
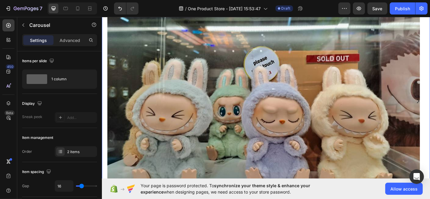
click at [103, 109] on div "Image" at bounding box center [281, 110] width 358 height 230
click at [109, 115] on button "Carousel Back Arrow" at bounding box center [114, 109] width 17 height 17
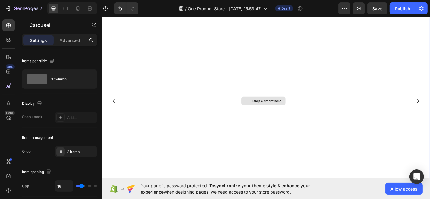
click at [181, 107] on div "Drop element here" at bounding box center [281, 110] width 358 height 230
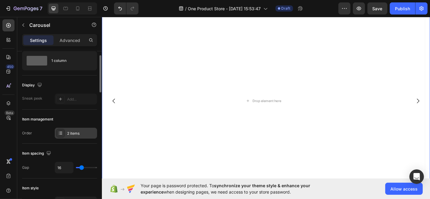
click at [76, 131] on div "2 items" at bounding box center [81, 133] width 28 height 5
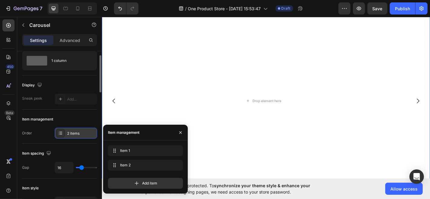
click at [76, 131] on div "2 items" at bounding box center [81, 133] width 28 height 5
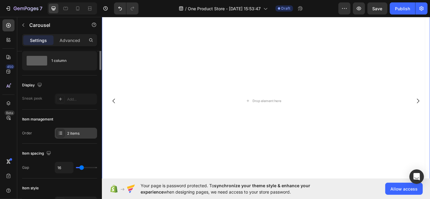
scroll to position [0, 0]
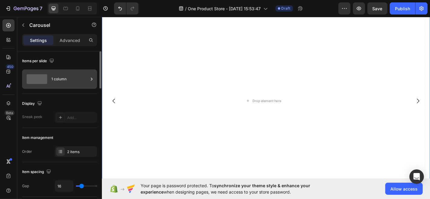
click at [76, 86] on div "1 column" at bounding box center [69, 79] width 37 height 14
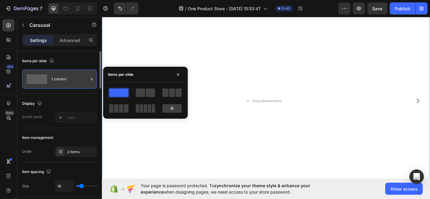
click at [76, 86] on div "1 column" at bounding box center [69, 79] width 37 height 14
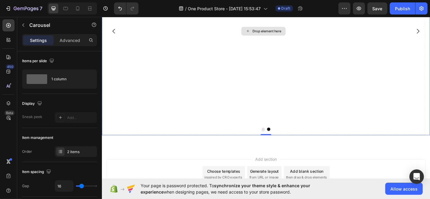
scroll to position [155, 0]
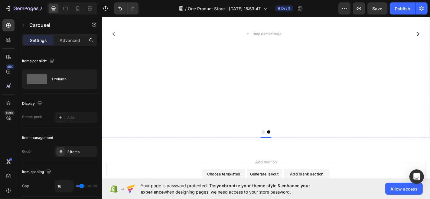
click at [118, 34] on icon "Carousel Back Arrow" at bounding box center [114, 35] width 7 height 7
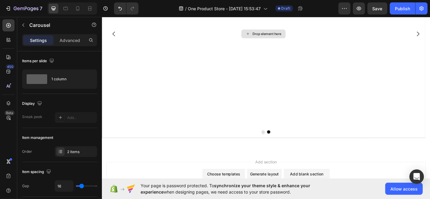
click at [282, 35] on div "Drop element here" at bounding box center [284, 35] width 32 height 5
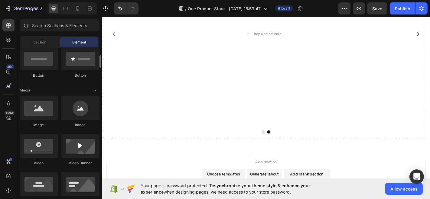
scroll to position [150, 0]
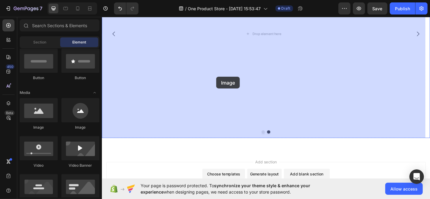
drag, startPoint x: 143, startPoint y: 133, endPoint x: 228, endPoint y: 83, distance: 98.5
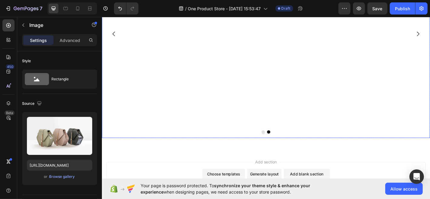
scroll to position [174, 0]
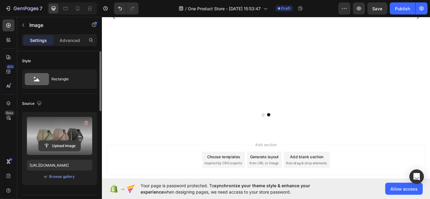
click at [63, 143] on input "file" at bounding box center [60, 146] width 42 height 10
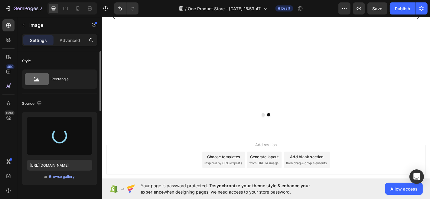
type input "[URL][DOMAIN_NAME]"
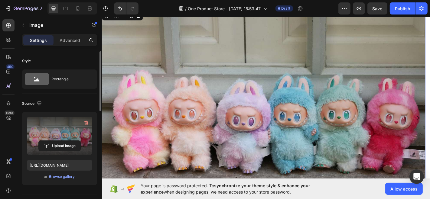
scroll to position [66, 0]
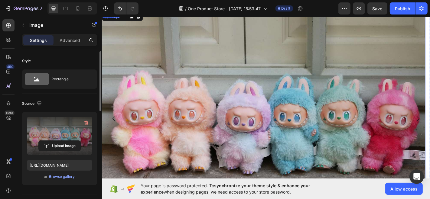
click at [117, 125] on button "Carousel Back Arrow" at bounding box center [114, 129] width 17 height 17
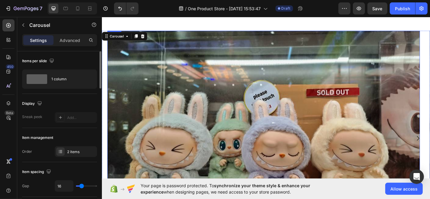
scroll to position [44, 0]
click at [309, 112] on img at bounding box center [280, 147] width 345 height 230
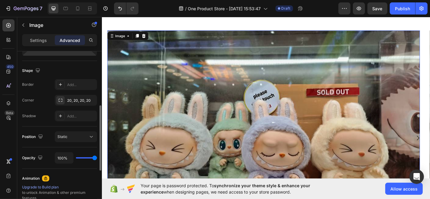
scroll to position [143, 0]
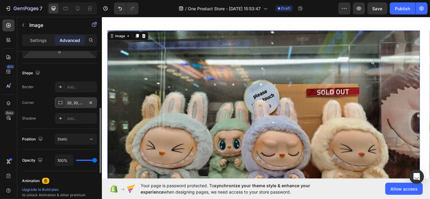
click at [63, 103] on div at bounding box center [60, 103] width 8 height 8
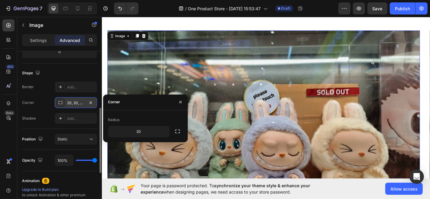
click at [63, 103] on div at bounding box center [60, 103] width 8 height 8
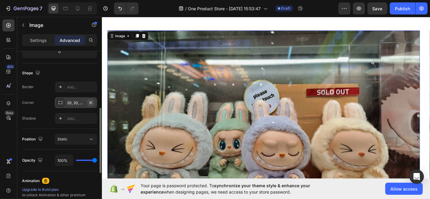
click at [91, 101] on icon "button" at bounding box center [90, 102] width 5 height 5
click at [79, 103] on div "Add..." at bounding box center [81, 102] width 28 height 5
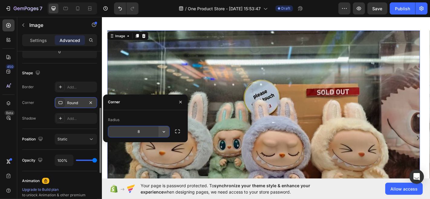
click at [164, 134] on icon "button" at bounding box center [164, 132] width 6 height 6
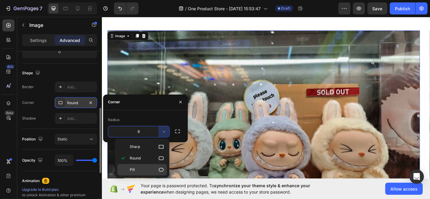
click at [158, 165] on div "Pill" at bounding box center [142, 169] width 50 height 11
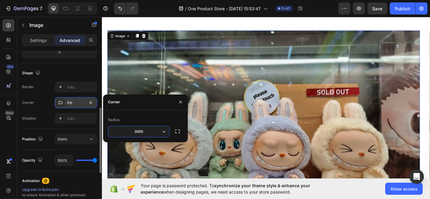
click at [153, 131] on input "9999" at bounding box center [138, 131] width 61 height 11
click at [166, 130] on icon "button" at bounding box center [164, 132] width 6 height 6
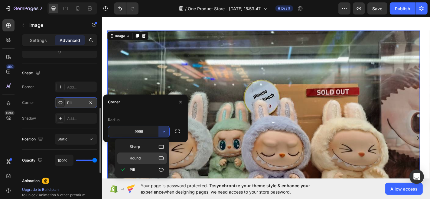
click at [157, 156] on p "Round" at bounding box center [147, 158] width 34 height 6
type input "8"
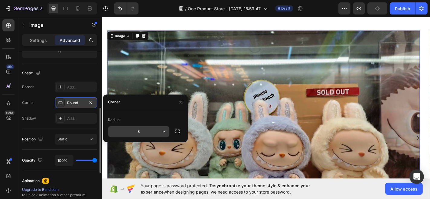
click at [156, 135] on input "8" at bounding box center [138, 131] width 61 height 11
type input "20"
click at [63, 56] on div "0" at bounding box center [59, 52] width 15 height 10
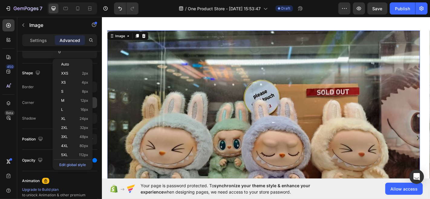
click at [152, 81] on img at bounding box center [280, 147] width 345 height 230
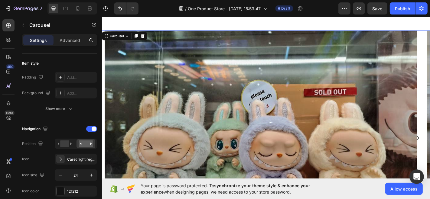
scroll to position [0, 0]
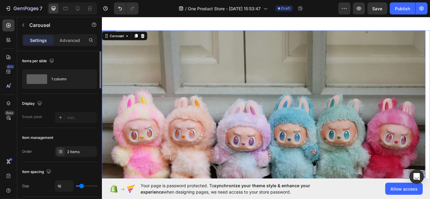
click at [200, 85] on img at bounding box center [281, 151] width 358 height 238
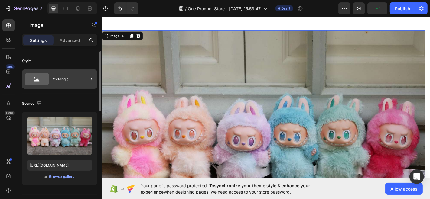
scroll to position [18, 0]
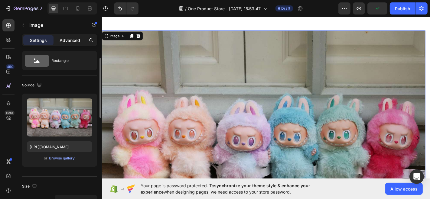
click at [69, 37] on p "Advanced" at bounding box center [70, 40] width 21 height 6
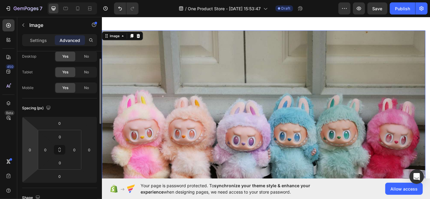
click at [30, 0] on html "7 / One Product Store - [DATE] 15:53:47 Draft Preview Save Publish 450 Beta Sec…" at bounding box center [215, 0] width 430 height 0
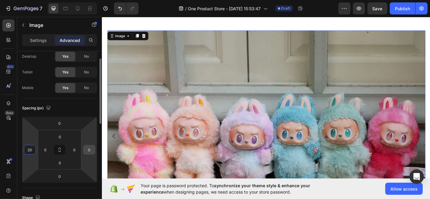
type input "20"
click at [91, 151] on input "0" at bounding box center [89, 149] width 9 height 9
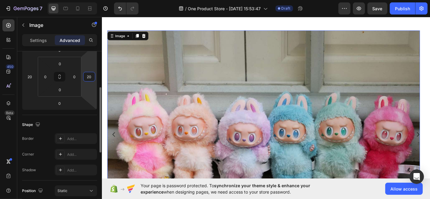
scroll to position [97, 0]
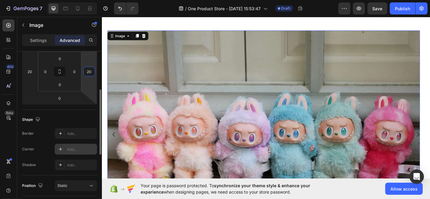
type input "20"
click at [74, 150] on div "Add..." at bounding box center [81, 149] width 28 height 5
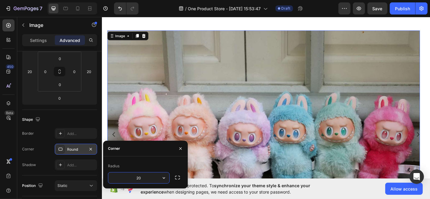
type input "20"
click at [54, 120] on div "Shape" at bounding box center [59, 120] width 75 height 10
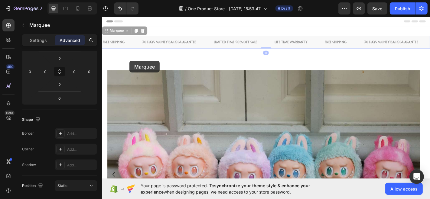
scroll to position [0, 0]
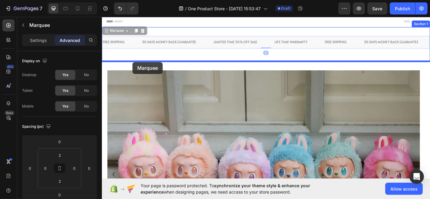
drag, startPoint x: 132, startPoint y: 53, endPoint x: 135, endPoint y: 67, distance: 13.7
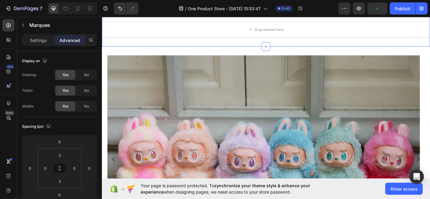
scroll to position [36, 0]
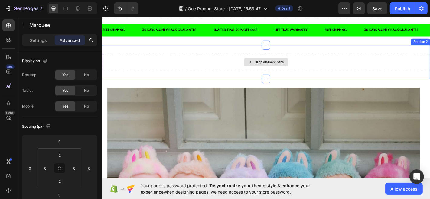
click at [429, 67] on div "Drop element here" at bounding box center [283, 67] width 363 height 18
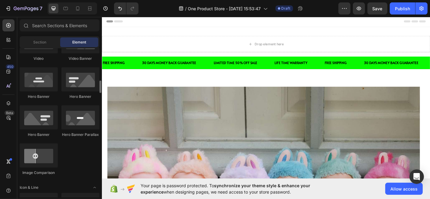
scroll to position [289, 0]
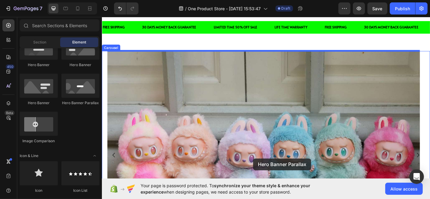
drag, startPoint x: 184, startPoint y: 106, endPoint x: 269, endPoint y: 173, distance: 108.6
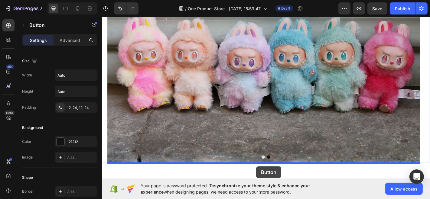
scroll to position [333, 0]
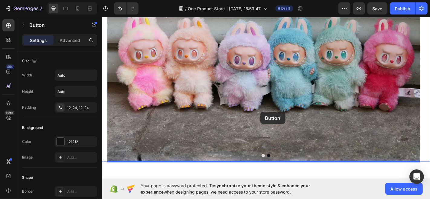
drag, startPoint x: 274, startPoint y: 98, endPoint x: 277, endPoint y: 122, distance: 24.6
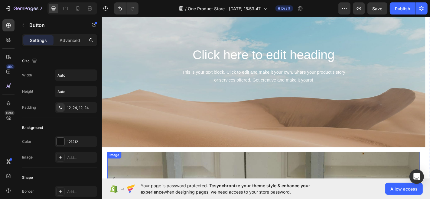
scroll to position [119, 0]
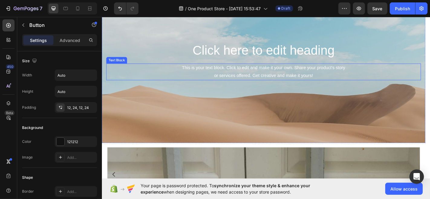
click at [278, 80] on div "This is your text block. Click to edit and make it your own. Share your product…" at bounding box center [280, 77] width 348 height 19
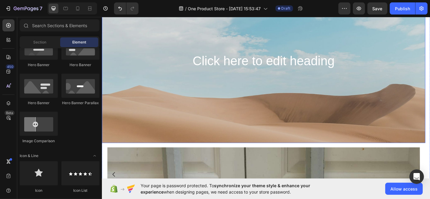
click at [279, 124] on div "Background Image" at bounding box center [281, 110] width 358 height 272
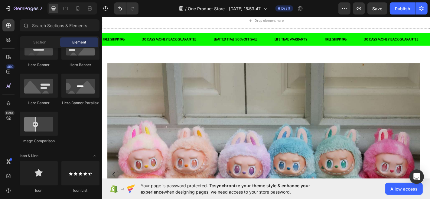
scroll to position [244, 0]
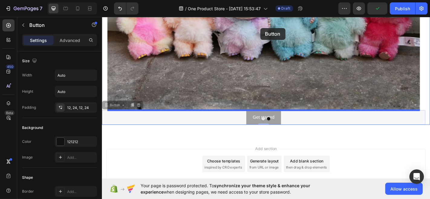
drag, startPoint x: 295, startPoint y: 91, endPoint x: 277, endPoint y: 29, distance: 64.3
click at [277, 29] on div "Header Image Image Get started Button 0 Get started Button 0 Carousel Row Secti…" at bounding box center [283, 25] width 363 height 426
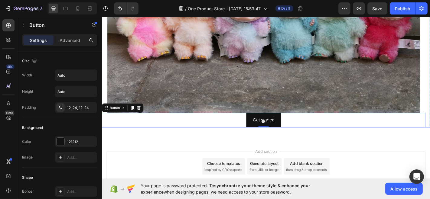
click at [293, 131] on div at bounding box center [283, 133] width 363 height 4
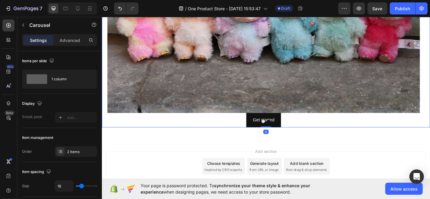
click at [293, 131] on div at bounding box center [283, 133] width 363 height 4
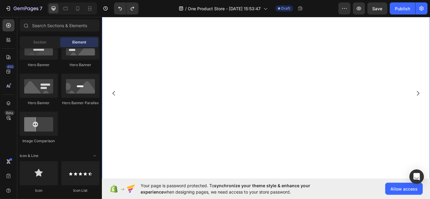
scroll to position [115, 0]
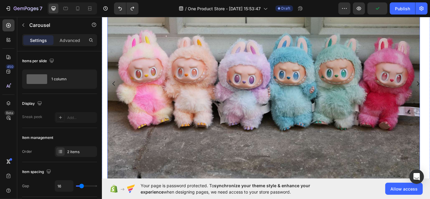
scroll to position [200, 0]
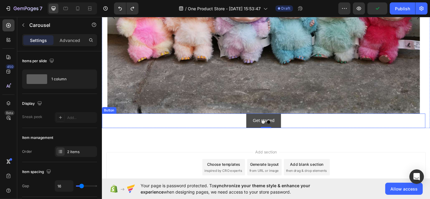
click at [293, 131] on button "Get started" at bounding box center [280, 132] width 38 height 16
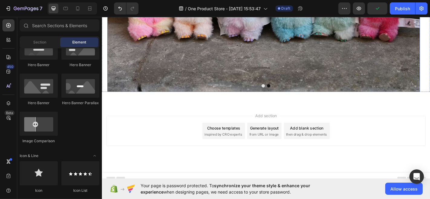
scroll to position [228, 0]
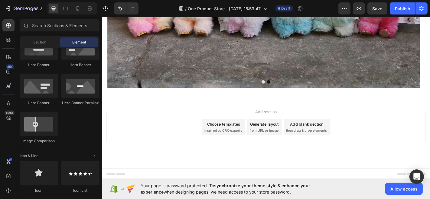
click at [279, 122] on span "Add section" at bounding box center [283, 122] width 29 height 6
click at [280, 108] on icon at bounding box center [282, 110] width 5 height 5
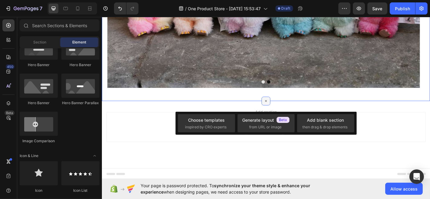
click at [280, 108] on icon at bounding box center [283, 110] width 7 height 7
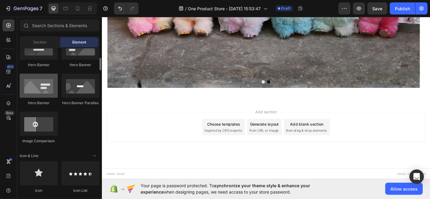
scroll to position [273, 0]
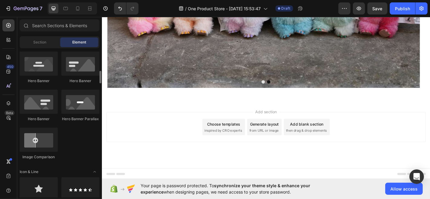
click at [167, 113] on div "Add section Choose templates inspired by CRO experts Generate layout from URL o…" at bounding box center [283, 147] width 363 height 74
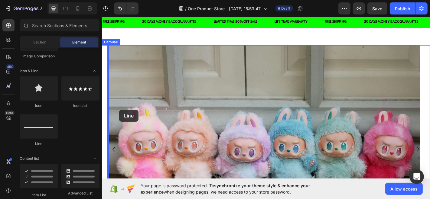
scroll to position [0, 0]
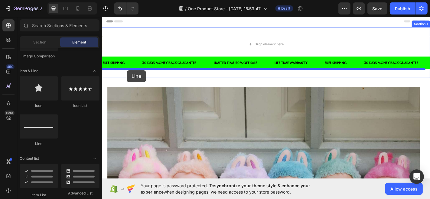
drag, startPoint x: 148, startPoint y: 143, endPoint x: 129, endPoint y: 76, distance: 70.1
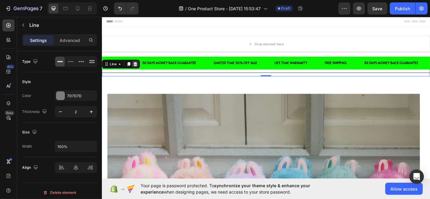
click at [137, 71] on div at bounding box center [138, 68] width 7 height 7
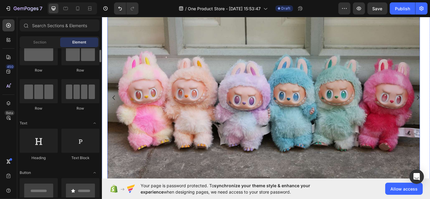
scroll to position [228, 0]
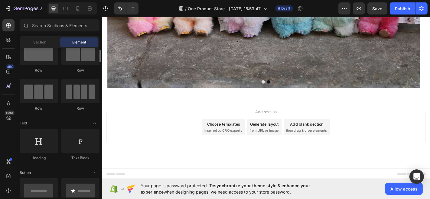
click at [41, 68] on div "Row" at bounding box center [39, 70] width 38 height 5
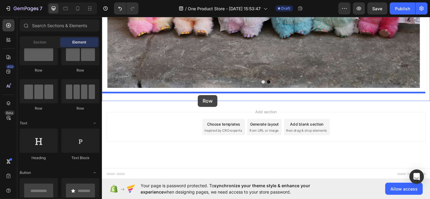
drag, startPoint x: 143, startPoint y: 78, endPoint x: 208, endPoint y: 103, distance: 69.4
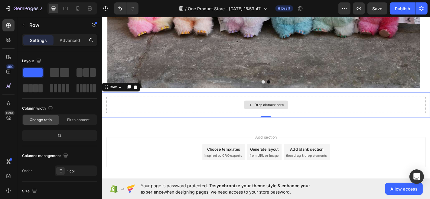
click at [275, 115] on div "Drop element here" at bounding box center [286, 114] width 32 height 5
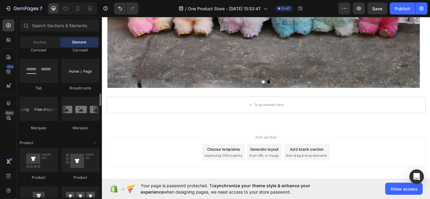
scroll to position [696, 0]
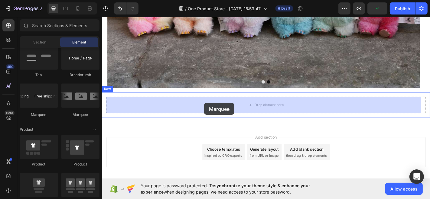
drag, startPoint x: 146, startPoint y: 118, endPoint x: 215, endPoint y: 112, distance: 68.9
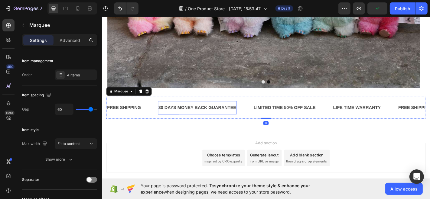
click at [207, 117] on div "30 DAYS MONEY BACK GUARANTEE" at bounding box center [206, 117] width 87 height 10
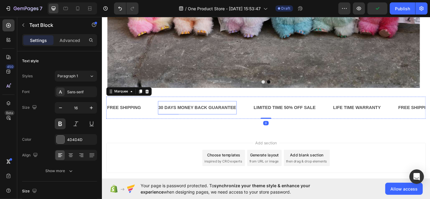
click at [207, 117] on div "30 DAYS MONEY BACK GUARANTEE" at bounding box center [206, 117] width 87 height 10
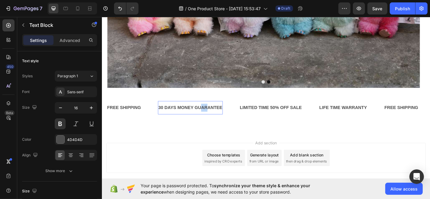
drag, startPoint x: 217, startPoint y: 115, endPoint x: 209, endPoint y: 117, distance: 7.4
click at [209, 117] on p "30 DAYS MONEY GUARANTEE" at bounding box center [199, 117] width 71 height 9
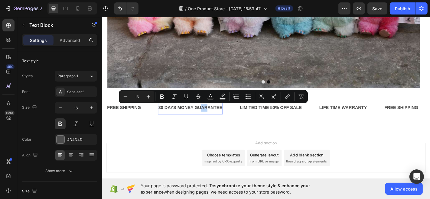
click at [226, 119] on p "30 DAYS MONEY GUARANTEE" at bounding box center [199, 117] width 71 height 9
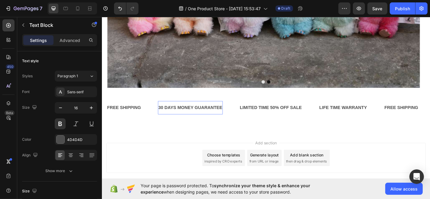
click at [226, 119] on p "30 DAYS MONEY GUARANTEE" at bounding box center [199, 117] width 71 height 9
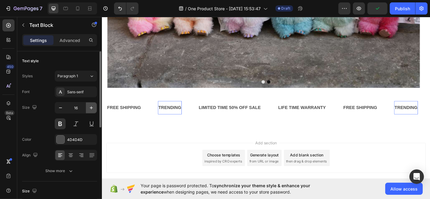
click at [89, 110] on icon "button" at bounding box center [91, 108] width 6 height 6
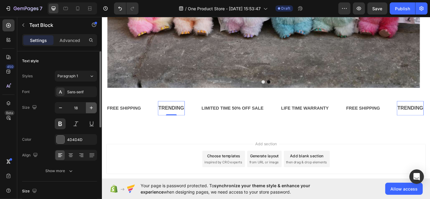
click at [89, 110] on icon "button" at bounding box center [91, 108] width 6 height 6
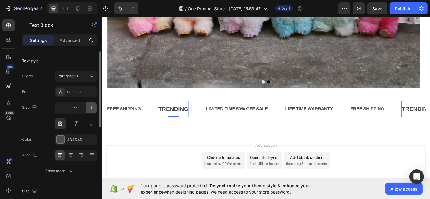
click at [89, 110] on icon "button" at bounding box center [91, 108] width 6 height 6
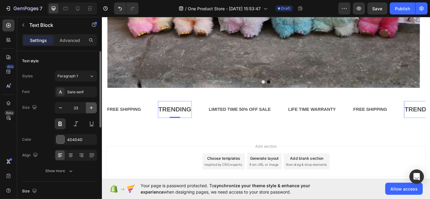
click at [89, 110] on icon "button" at bounding box center [91, 108] width 6 height 6
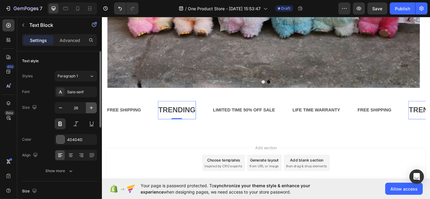
click at [89, 110] on icon "button" at bounding box center [91, 108] width 6 height 6
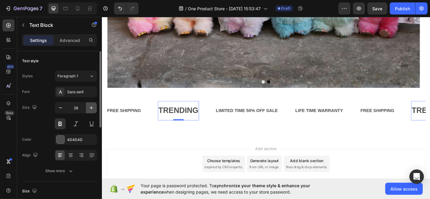
click at [89, 110] on icon "button" at bounding box center [91, 108] width 6 height 6
type input "31"
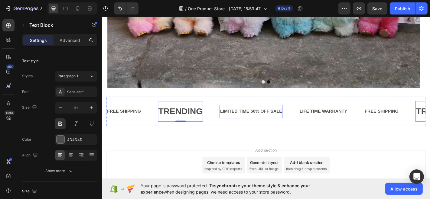
click at [253, 123] on div "LIMITED TIME 50% OFF SALE" at bounding box center [266, 122] width 70 height 10
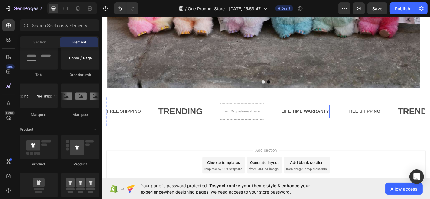
click at [312, 120] on div "LIFE TIME WARRANTY" at bounding box center [326, 122] width 54 height 10
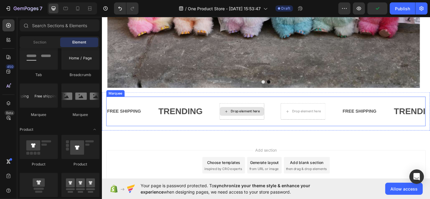
click at [263, 122] on div "Drop element here" at bounding box center [260, 121] width 32 height 5
click at [156, 121] on div "FREE SHIPPING Text Block" at bounding box center [135, 121] width 57 height 15
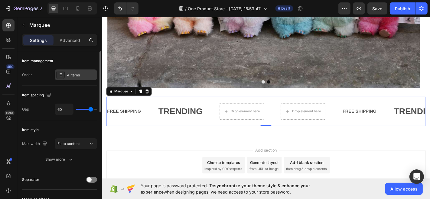
click at [68, 77] on div "4 items" at bounding box center [81, 75] width 28 height 5
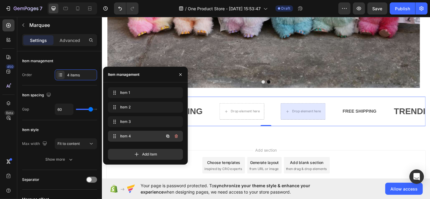
click at [177, 137] on icon "button" at bounding box center [176, 136] width 5 height 5
click at [176, 134] on div "Delete" at bounding box center [172, 136] width 11 height 5
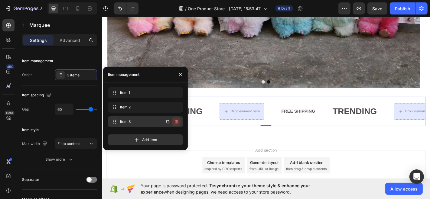
click at [175, 123] on icon "button" at bounding box center [176, 121] width 5 height 5
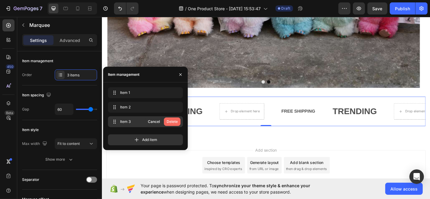
click at [167, 124] on div "Delete" at bounding box center [172, 121] width 11 height 5
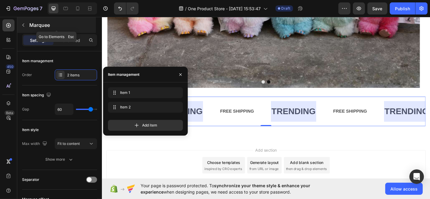
click at [89, 24] on p "Marquee" at bounding box center [61, 24] width 65 height 7
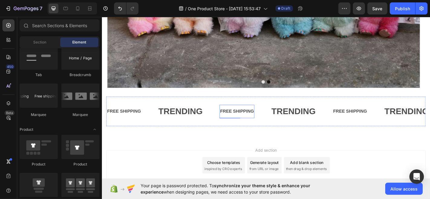
click at [256, 121] on div "FREE SHIPPING" at bounding box center [250, 122] width 39 height 10
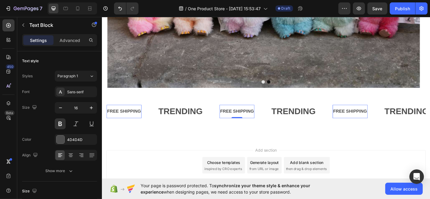
click at [256, 121] on div "FREE SHIPPING" at bounding box center [250, 122] width 39 height 10
click at [256, 121] on p "FREE SHIPPING" at bounding box center [250, 121] width 37 height 9
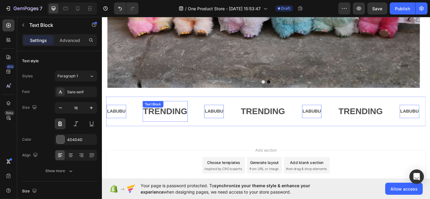
click at [171, 121] on div "TRENDING Text Block" at bounding box center [172, 121] width 50 height 23
click at [170, 117] on div "Text Block" at bounding box center [158, 113] width 23 height 7
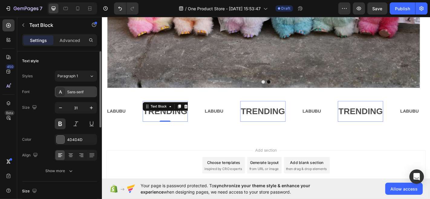
click at [75, 92] on div "Sans-serif" at bounding box center [81, 91] width 28 height 5
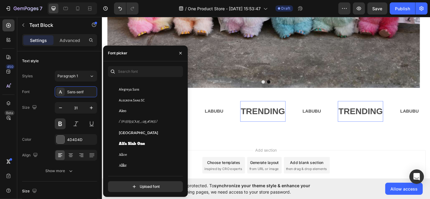
scroll to position [394, 0]
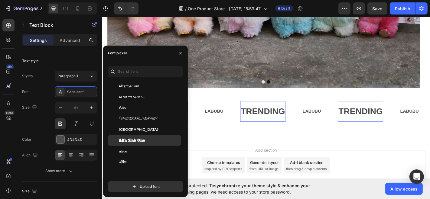
click at [154, 141] on div "Alfa Slab One" at bounding box center [149, 140] width 61 height 5
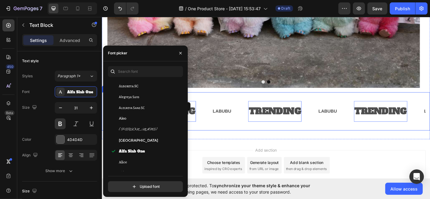
click at [244, 103] on div "LABUBU Text Block TRENDING Text Block 0 LABUBU Text Block TRENDING Text Block 0…" at bounding box center [283, 121] width 363 height 42
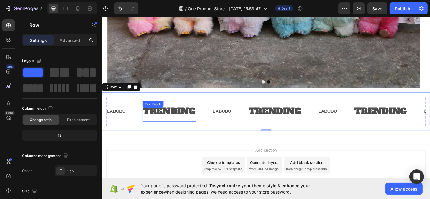
click at [172, 121] on div "TRENDING Text Block" at bounding box center [176, 121] width 59 height 23
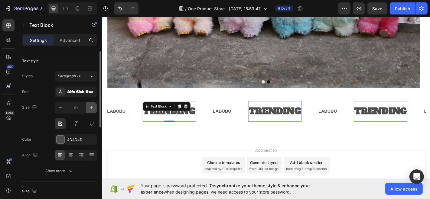
click at [91, 112] on button "button" at bounding box center [91, 107] width 11 height 11
click at [91, 109] on icon "button" at bounding box center [91, 108] width 6 height 6
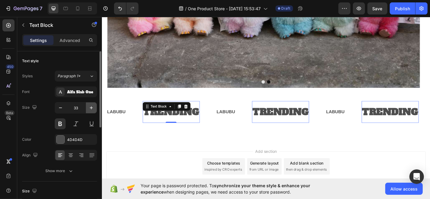
click at [91, 109] on icon "button" at bounding box center [91, 108] width 6 height 6
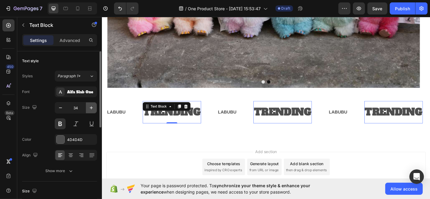
click at [91, 109] on icon "button" at bounding box center [91, 108] width 6 height 6
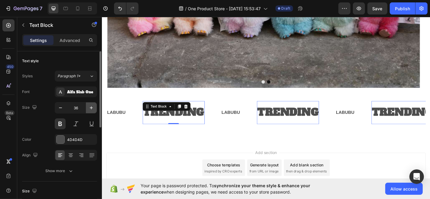
click at [91, 109] on icon "button" at bounding box center [91, 108] width 6 height 6
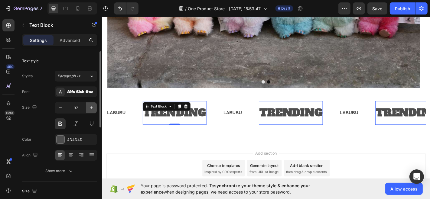
click at [91, 109] on icon "button" at bounding box center [91, 108] width 6 height 6
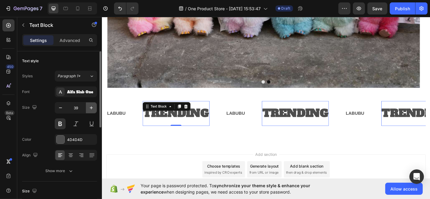
click at [91, 109] on icon "button" at bounding box center [91, 108] width 6 height 6
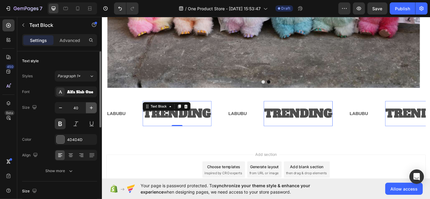
click at [91, 109] on icon "button" at bounding box center [91, 108] width 6 height 6
type input "41"
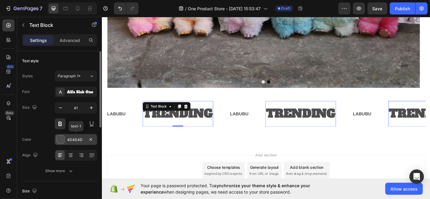
click at [63, 139] on div at bounding box center [61, 140] width 8 height 8
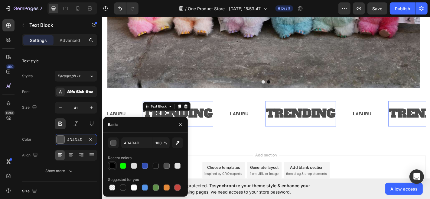
click at [111, 165] on div at bounding box center [112, 166] width 6 height 6
type input "000000"
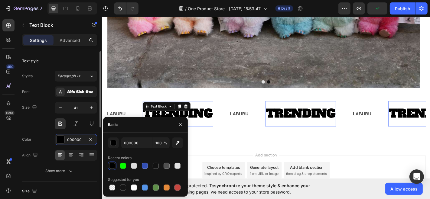
click at [43, 129] on div "Font Alfa Slab One Size 41 Color 000000 Align Show more" at bounding box center [59, 131] width 75 height 90
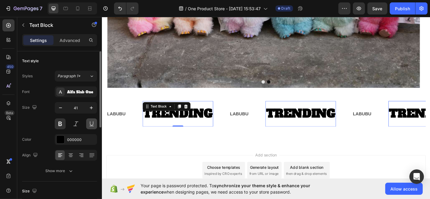
click at [89, 125] on button at bounding box center [91, 123] width 11 height 11
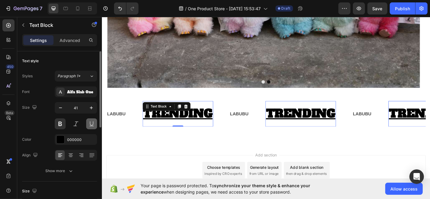
click at [89, 125] on button at bounding box center [91, 123] width 11 height 11
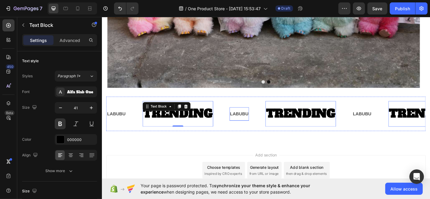
click at [259, 124] on p "LABUBU" at bounding box center [253, 124] width 21 height 9
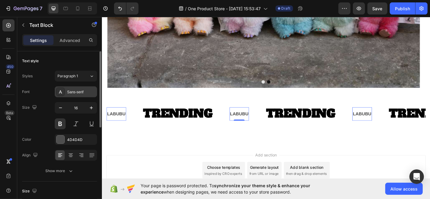
click at [79, 93] on div "Sans-serif" at bounding box center [81, 91] width 28 height 5
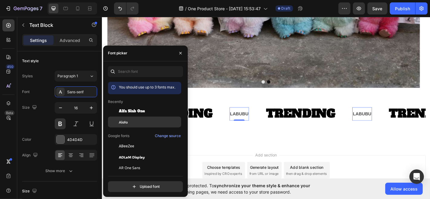
click at [141, 184] on div "Alata" at bounding box center [144, 189] width 73 height 11
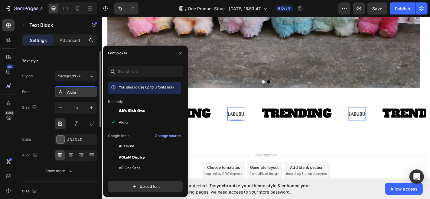
click at [69, 93] on div "Alata" at bounding box center [81, 91] width 28 height 5
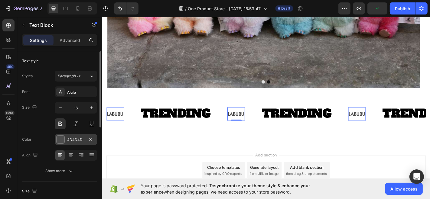
click at [63, 138] on div at bounding box center [61, 140] width 8 height 8
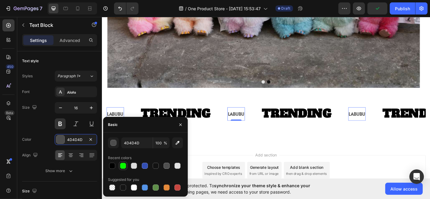
click at [119, 165] on div at bounding box center [123, 166] width 8 height 8
click at [176, 186] on div at bounding box center [177, 188] width 6 height 6
type input "C5453F"
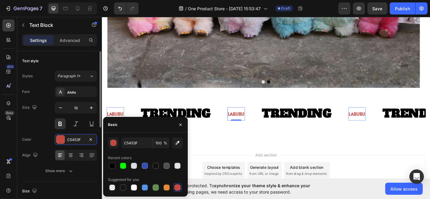
click at [43, 113] on div "Size 16" at bounding box center [59, 115] width 75 height 27
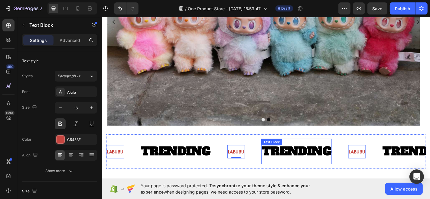
scroll to position [186, 0]
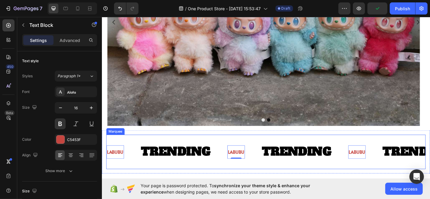
click at [138, 157] on div "LABUBU Text Block 0 TRENDING Text Block" at bounding box center [174, 166] width 134 height 28
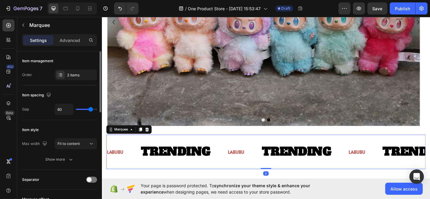
type input "19"
drag, startPoint x: 88, startPoint y: 110, endPoint x: 82, endPoint y: 110, distance: 6.3
type input "14"
click at [81, 110] on input "range" at bounding box center [86, 109] width 21 height 1
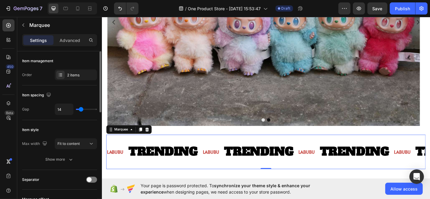
type input "25"
type input "31"
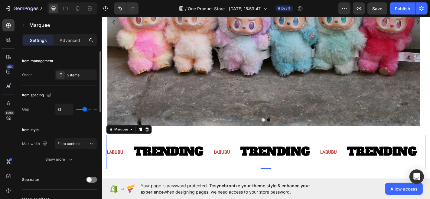
type input "34"
type input "20"
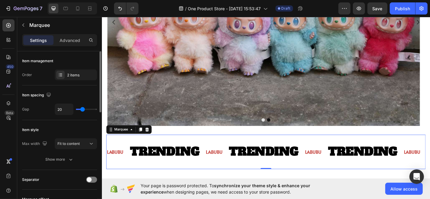
type input "20"
click at [82, 110] on input "range" at bounding box center [86, 109] width 21 height 1
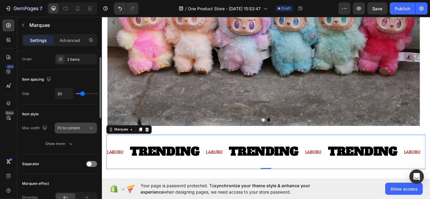
click at [84, 124] on button "Fit to content" at bounding box center [76, 128] width 42 height 11
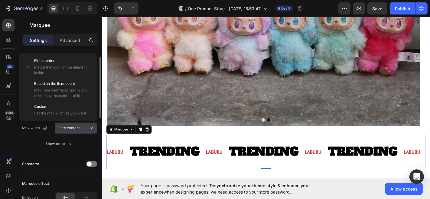
click at [84, 124] on button "Fit to content" at bounding box center [76, 128] width 42 height 11
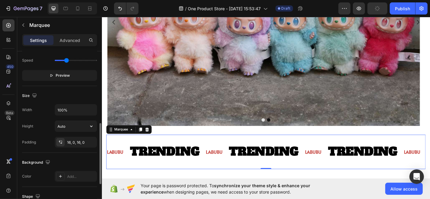
scroll to position [186, 0]
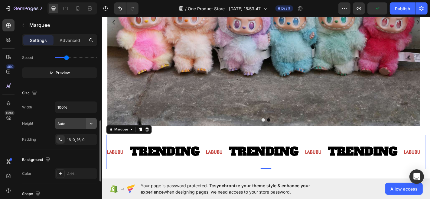
click at [90, 123] on icon "button" at bounding box center [91, 124] width 6 height 6
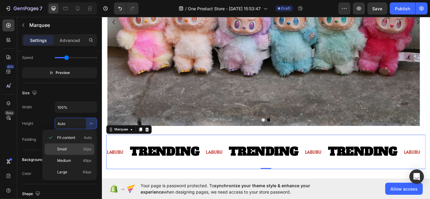
click at [85, 155] on div "Small 32px" at bounding box center [70, 160] width 50 height 11
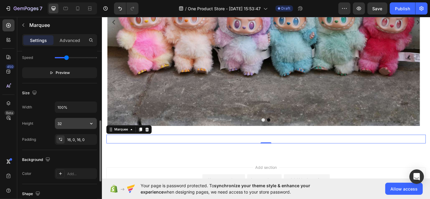
click at [91, 121] on icon "button" at bounding box center [91, 124] width 6 height 6
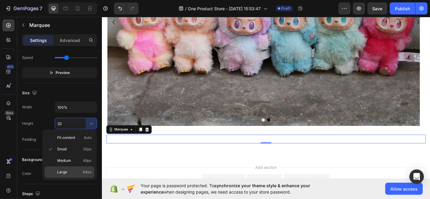
click at [76, 173] on p "Large 64px" at bounding box center [74, 172] width 34 height 5
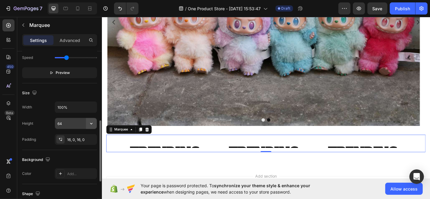
click at [91, 123] on icon "button" at bounding box center [91, 124] width 2 height 2
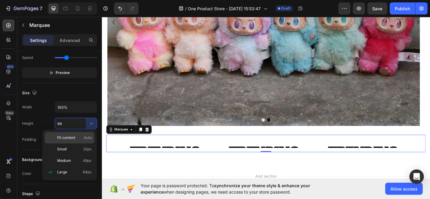
click at [75, 137] on span "Fit content" at bounding box center [66, 137] width 18 height 5
type input "Auto"
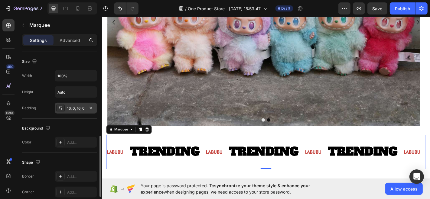
scroll to position [221, 0]
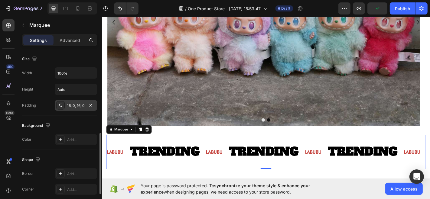
click at [74, 108] on div "16, 0, 16, 0" at bounding box center [76, 105] width 42 height 11
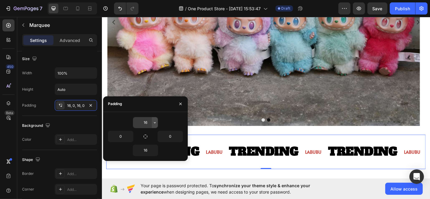
click at [153, 122] on button "button" at bounding box center [155, 122] width 6 height 11
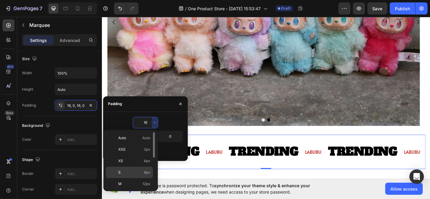
click at [139, 170] on p "S 8px" at bounding box center [134, 172] width 32 height 5
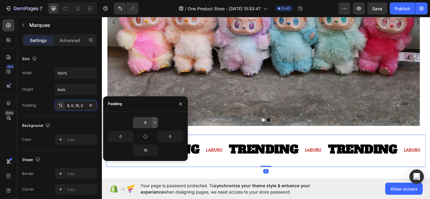
click at [154, 121] on icon "button" at bounding box center [154, 122] width 5 height 5
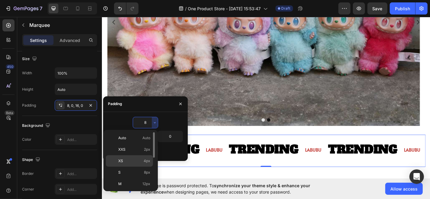
click at [138, 167] on div "XS 4px" at bounding box center [129, 172] width 47 height 11
type input "4"
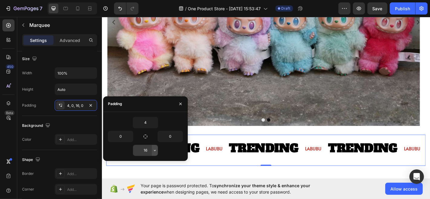
click at [153, 155] on button "button" at bounding box center [155, 150] width 6 height 11
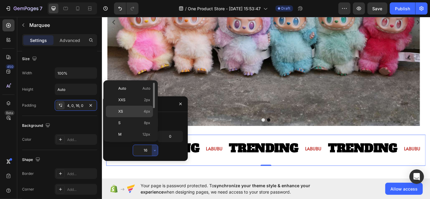
click at [137, 112] on p "XS 4px" at bounding box center [134, 111] width 32 height 5
type input "4"
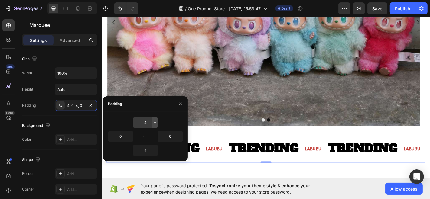
click at [154, 121] on icon "button" at bounding box center [154, 122] width 5 height 5
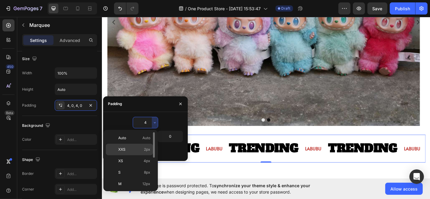
click at [139, 148] on p "XXS 2px" at bounding box center [134, 149] width 32 height 5
type input "2"
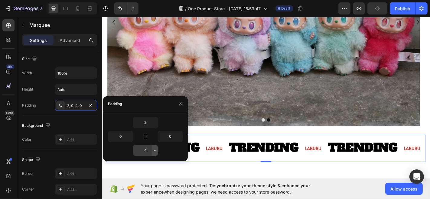
click at [157, 150] on icon "button" at bounding box center [154, 150] width 5 height 5
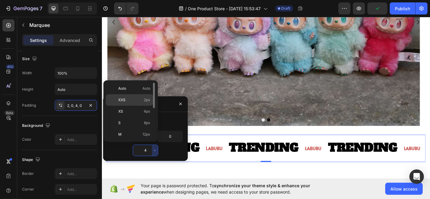
click at [139, 102] on p "XXS 2px" at bounding box center [134, 99] width 32 height 5
type input "2"
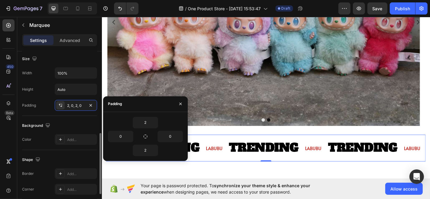
click at [57, 121] on div "Background" at bounding box center [59, 126] width 75 height 10
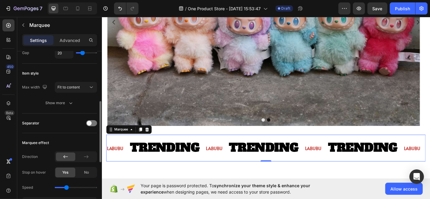
scroll to position [80, 0]
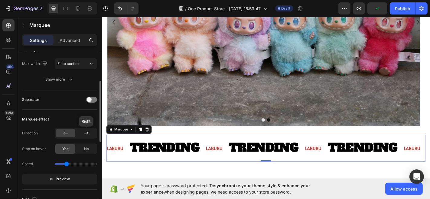
click at [86, 134] on icon at bounding box center [86, 133] width 6 height 6
drag, startPoint x: 68, startPoint y: 162, endPoint x: 72, endPoint y: 162, distance: 3.9
click at [72, 163] on input "range" at bounding box center [76, 163] width 42 height 1
drag, startPoint x: 72, startPoint y: 162, endPoint x: 76, endPoint y: 162, distance: 3.6
type input "2"
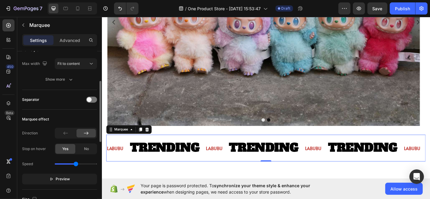
click at [76, 163] on input "range" at bounding box center [76, 163] width 42 height 1
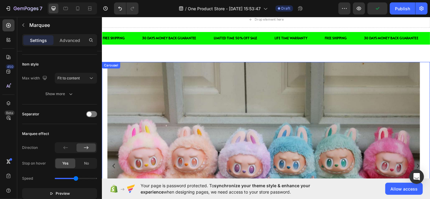
scroll to position [0, 0]
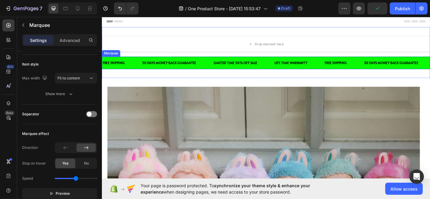
click at [213, 72] on div "30 DAYS MONEY BACK GUARANTEE Text Block" at bounding box center [184, 67] width 79 height 13
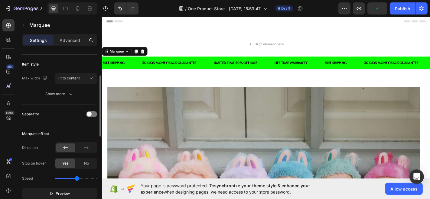
scroll to position [66, 0]
click at [70, 151] on div at bounding box center [65, 148] width 19 height 8
click at [81, 149] on div at bounding box center [85, 148] width 19 height 8
click at [66, 148] on icon at bounding box center [66, 148] width 6 height 6
click at [87, 178] on input "range" at bounding box center [76, 178] width 42 height 1
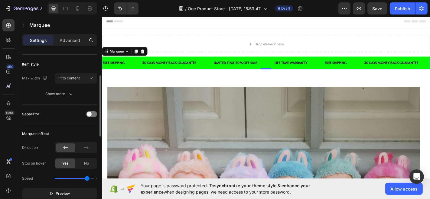
click at [82, 179] on div "Speed" at bounding box center [59, 179] width 75 height 10
click at [80, 178] on input "range" at bounding box center [76, 178] width 42 height 1
click at [76, 179] on div "Speed" at bounding box center [59, 179] width 75 height 10
click at [75, 176] on div "Speed" at bounding box center [59, 179] width 75 height 10
type input "2.1"
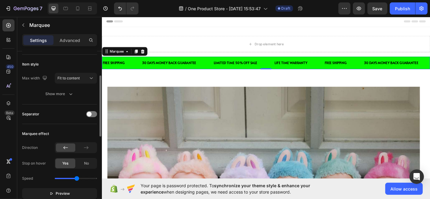
click at [77, 178] on input "range" at bounding box center [76, 178] width 42 height 1
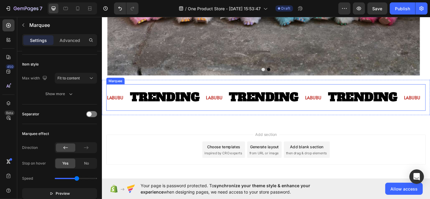
scroll to position [0, 0]
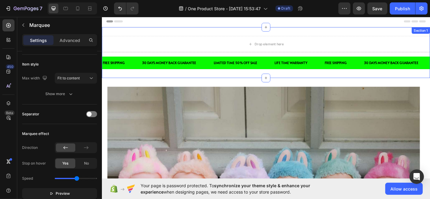
click at [211, 83] on div "Drop element here Row FREE SHIPPING Text Block 30 DAYS MONEY BACK GUARANTEE Tex…" at bounding box center [283, 56] width 363 height 56
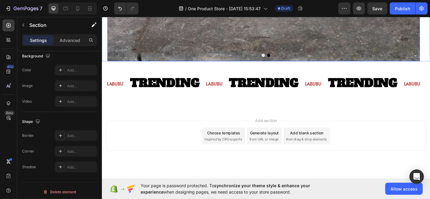
scroll to position [267, 0]
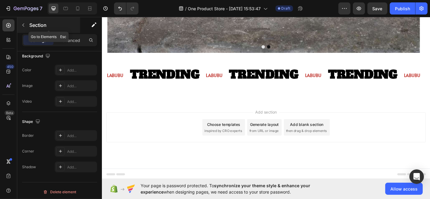
click at [27, 28] on button "button" at bounding box center [23, 25] width 10 height 10
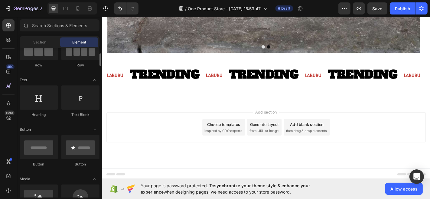
scroll to position [66, 0]
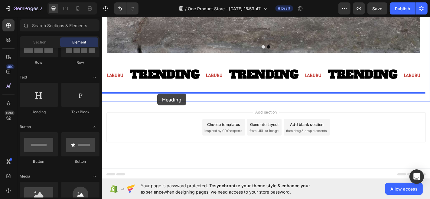
drag, startPoint x: 141, startPoint y: 112, endPoint x: 163, endPoint y: 102, distance: 23.9
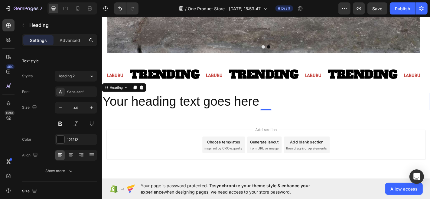
click at [294, 109] on h2 "Your heading text goes here" at bounding box center [283, 110] width 363 height 19
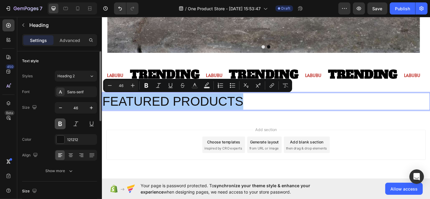
click at [63, 122] on button at bounding box center [60, 123] width 11 height 11
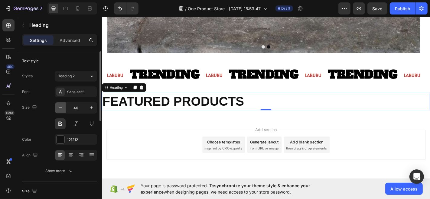
click at [59, 111] on button "button" at bounding box center [60, 107] width 11 height 11
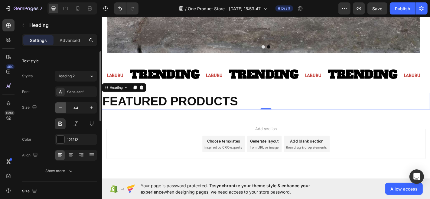
click at [59, 111] on button "button" at bounding box center [60, 107] width 11 height 11
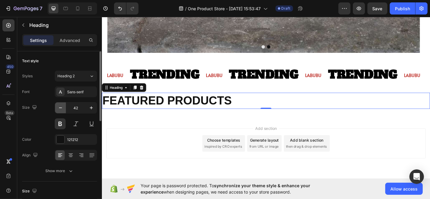
click at [59, 111] on button "button" at bounding box center [60, 107] width 11 height 11
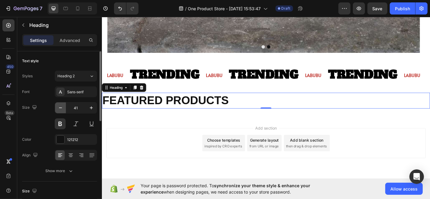
click at [59, 111] on button "button" at bounding box center [60, 107] width 11 height 11
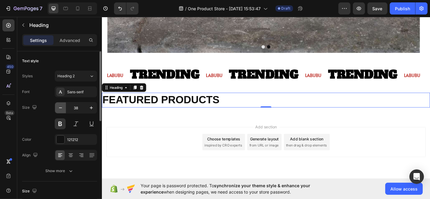
click at [59, 111] on button "button" at bounding box center [60, 107] width 11 height 11
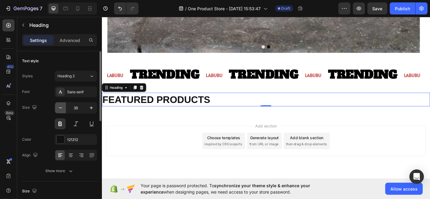
click at [59, 111] on button "button" at bounding box center [60, 107] width 11 height 11
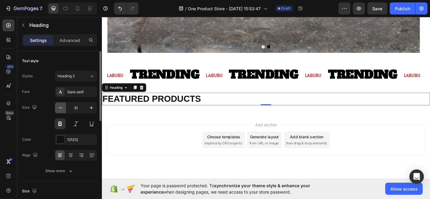
click at [59, 111] on button "button" at bounding box center [60, 107] width 11 height 11
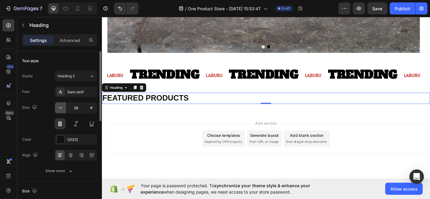
click at [59, 111] on button "button" at bounding box center [60, 107] width 11 height 11
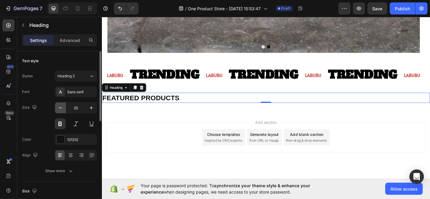
click at [59, 111] on button "button" at bounding box center [60, 107] width 11 height 11
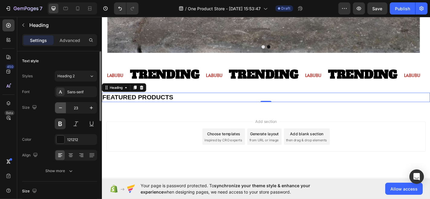
click at [59, 111] on button "button" at bounding box center [60, 107] width 11 height 11
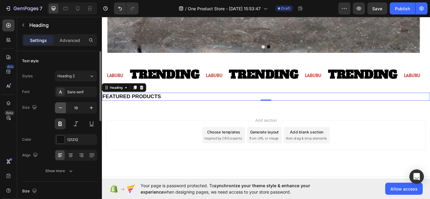
click at [59, 111] on button "button" at bounding box center [60, 107] width 11 height 11
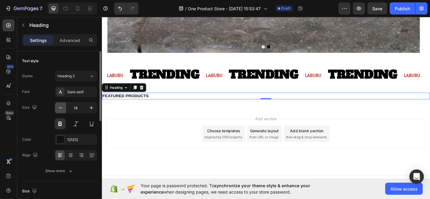
click at [59, 111] on button "button" at bounding box center [60, 107] width 11 height 11
type input "12"
click at [96, 110] on button "button" at bounding box center [91, 107] width 11 height 11
type input "13"
click at [136, 102] on p "FEATURED PRODUCTS" at bounding box center [282, 103] width 361 height 5
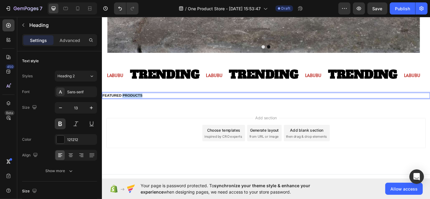
click at [136, 102] on p "FEATURED PRODUCTS" at bounding box center [282, 103] width 361 height 5
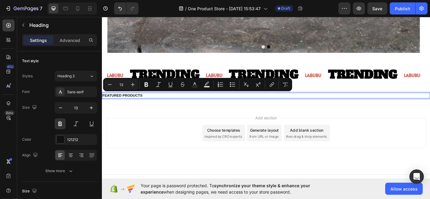
click at [117, 102] on p "FEATURED PRODUCTS" at bounding box center [282, 103] width 361 height 5
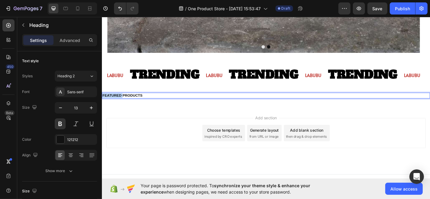
click at [117, 102] on p "FEATURED PRODUCTS" at bounding box center [282, 103] width 361 height 5
click at [121, 102] on p "BESTPRODUCTS" at bounding box center [282, 103] width 361 height 5
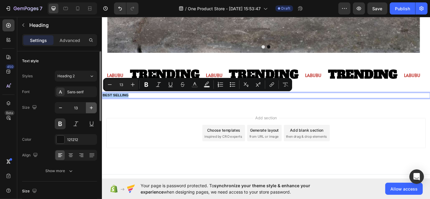
click at [90, 104] on button "button" at bounding box center [91, 107] width 11 height 11
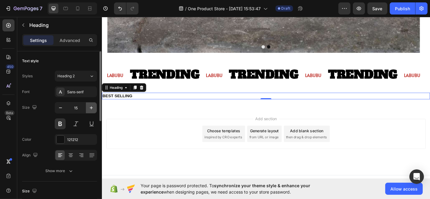
click at [90, 104] on button "button" at bounding box center [91, 107] width 11 height 11
type input "17"
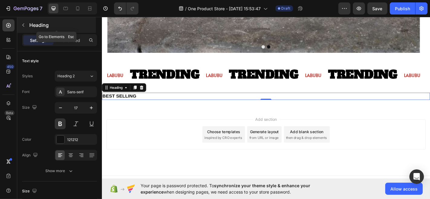
click at [26, 25] on button "button" at bounding box center [23, 25] width 10 height 10
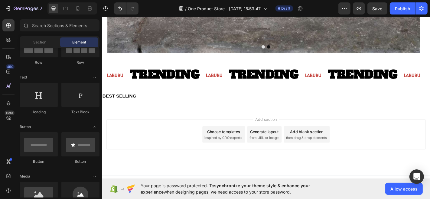
scroll to position [0, 0]
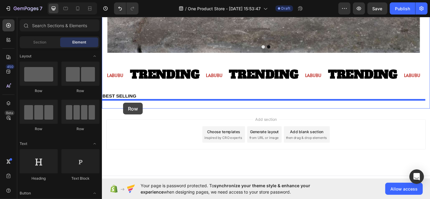
drag, startPoint x: 172, startPoint y: 131, endPoint x: 125, endPoint y: 112, distance: 51.1
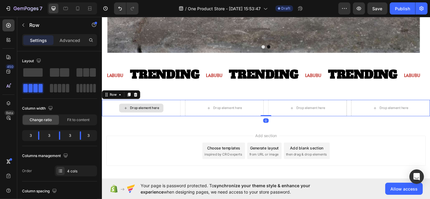
click at [150, 115] on div "Drop element here" at bounding box center [149, 117] width 32 height 5
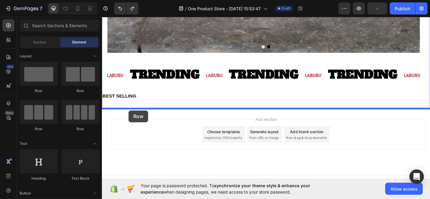
drag, startPoint x: 180, startPoint y: 125, endPoint x: 131, endPoint y: 120, distance: 49.8
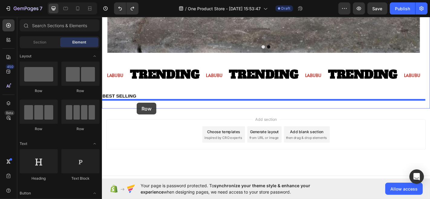
drag, startPoint x: 179, startPoint y: 133, endPoint x: 140, endPoint y: 112, distance: 44.7
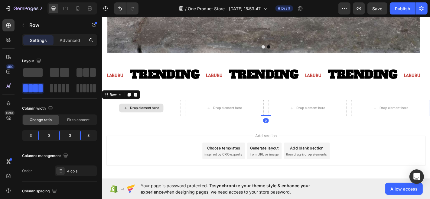
click at [157, 120] on div "Drop element here" at bounding box center [149, 117] width 32 height 5
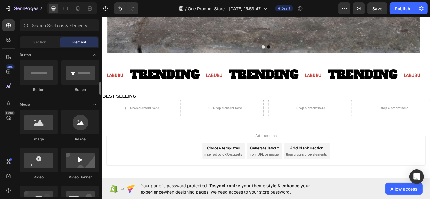
scroll to position [162, 0]
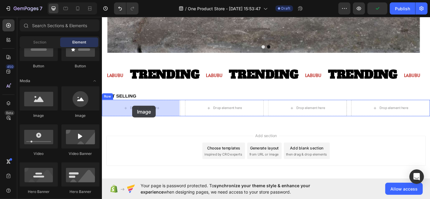
drag, startPoint x: 139, startPoint y: 115, endPoint x: 135, endPoint y: 115, distance: 3.6
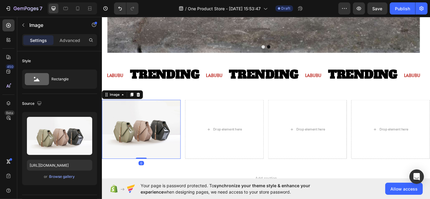
drag, startPoint x: 134, startPoint y: 103, endPoint x: 144, endPoint y: 110, distance: 11.9
click at [134, 103] on icon at bounding box center [134, 103] width 3 height 4
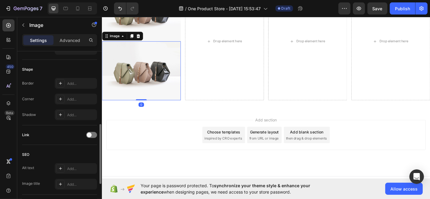
scroll to position [403, 0]
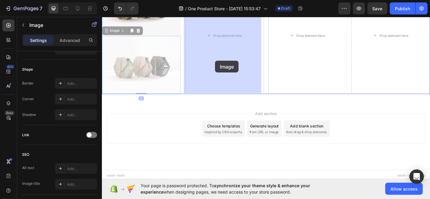
drag, startPoint x: 155, startPoint y: 89, endPoint x: 227, endPoint y: 65, distance: 76.1
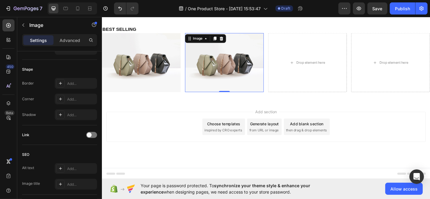
scroll to position [340, 0]
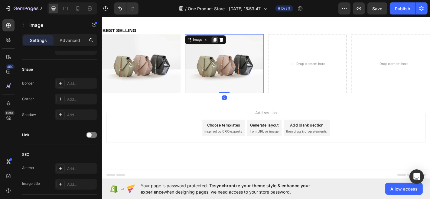
click at [226, 41] on icon at bounding box center [226, 42] width 3 height 4
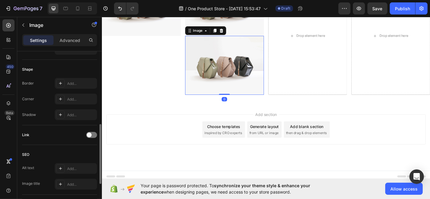
scroll to position [201, 0]
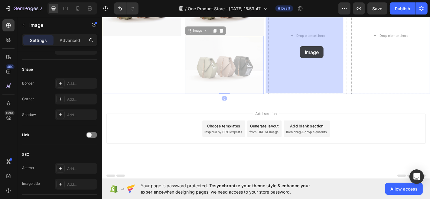
drag, startPoint x: 264, startPoint y: 70, endPoint x: 319, endPoint y: 50, distance: 58.6
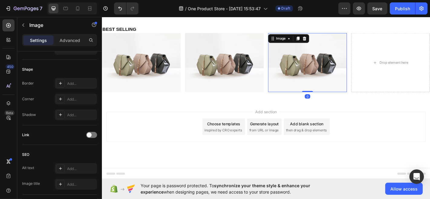
scroll to position [340, 0]
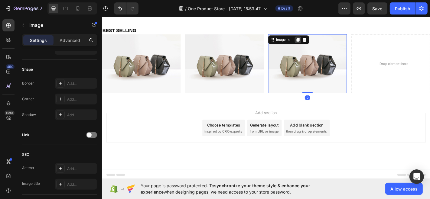
click at [318, 42] on icon at bounding box center [318, 42] width 5 height 5
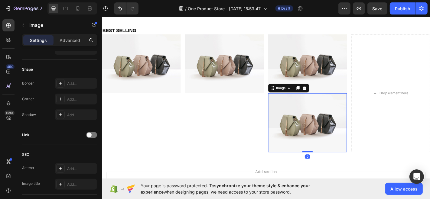
scroll to position [403, 0]
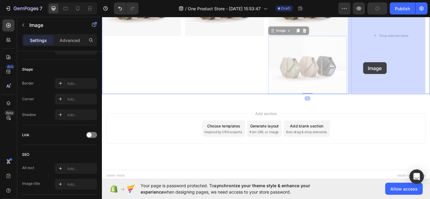
drag, startPoint x: 326, startPoint y: 87, endPoint x: 390, endPoint y: 67, distance: 67.2
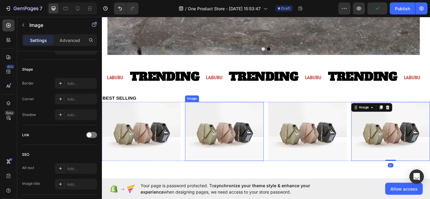
scroll to position [256, 0]
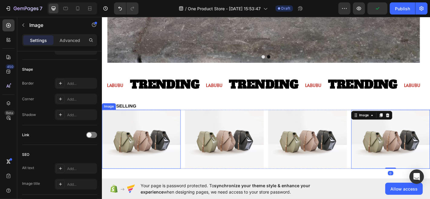
click at [155, 151] on img at bounding box center [145, 152] width 87 height 65
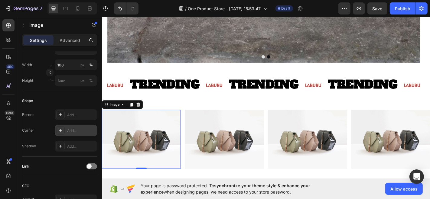
scroll to position [0, 0]
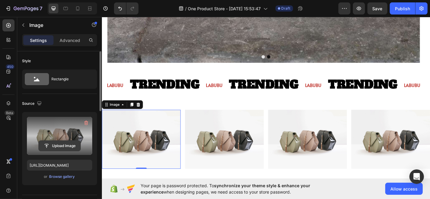
click at [66, 146] on input "file" at bounding box center [60, 146] width 42 height 10
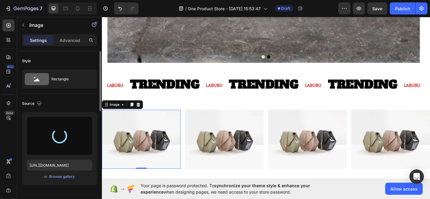
type input "https://cdn.shopify.com/s/files/1/0768/4341/7826/files/gempages_581625374979392…"
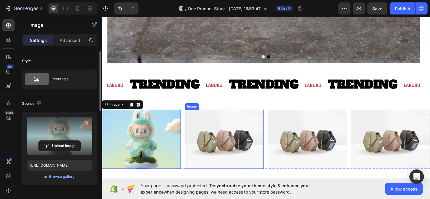
click at [238, 155] on img at bounding box center [236, 152] width 87 height 65
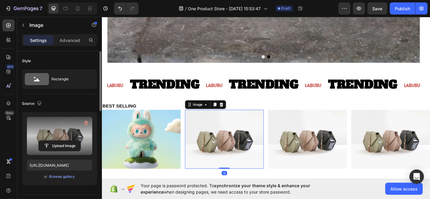
click at [60, 151] on label at bounding box center [59, 136] width 65 height 38
click at [60, 151] on input "file" at bounding box center [60, 146] width 42 height 10
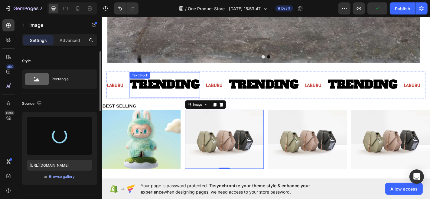
type input "https://cdn.shopify.com/s/files/1/0768/4341/7826/files/gempages_581625374979392…"
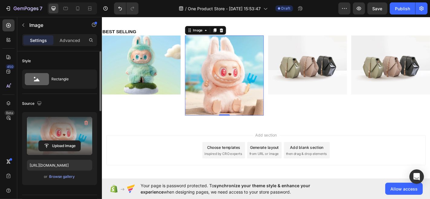
scroll to position [335, 0]
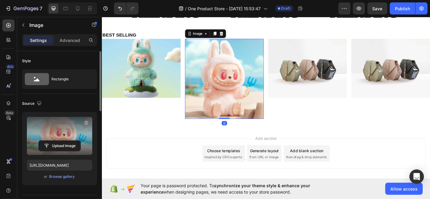
drag, startPoint x: 234, startPoint y: 127, endPoint x: 236, endPoint y: 101, distance: 26.1
click at [236, 101] on div "Image 0" at bounding box center [236, 85] width 87 height 89
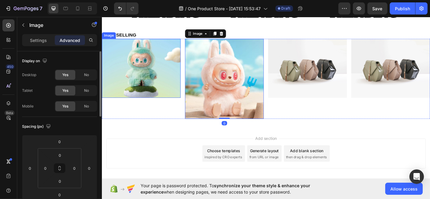
click at [159, 88] on img at bounding box center [145, 73] width 87 height 65
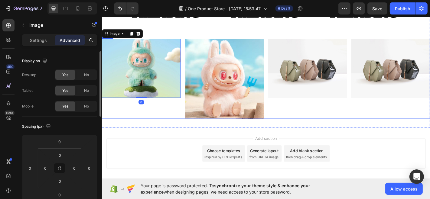
drag, startPoint x: 147, startPoint y: 102, endPoint x: 148, endPoint y: 108, distance: 6.3
click at [148, 108] on div "Image 0" at bounding box center [145, 85] width 87 height 89
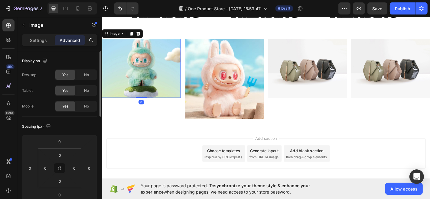
drag, startPoint x: 148, startPoint y: 104, endPoint x: 149, endPoint y: 94, distance: 10.4
click at [148, 93] on div "Image 0" at bounding box center [145, 73] width 87 height 65
click at [236, 118] on img at bounding box center [236, 85] width 87 height 89
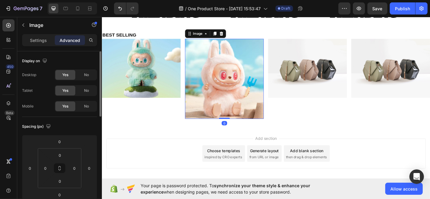
drag, startPoint x: 236, startPoint y: 128, endPoint x: 239, endPoint y: 98, distance: 29.8
click at [239, 98] on div "Image 0" at bounding box center [236, 85] width 87 height 89
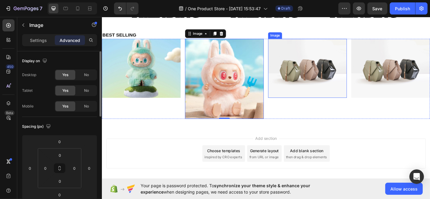
click at [326, 70] on img at bounding box center [328, 73] width 87 height 65
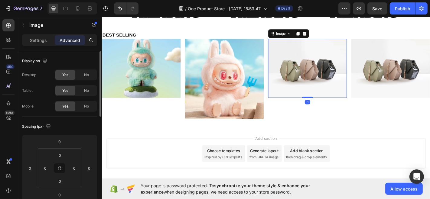
click at [328, 74] on img at bounding box center [328, 73] width 87 height 65
click at [37, 43] on div "Settings" at bounding box center [38, 40] width 30 height 10
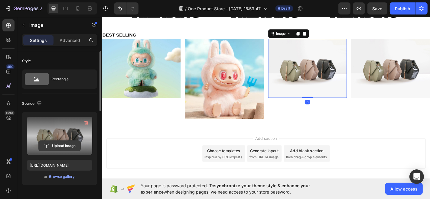
click at [59, 147] on input "file" at bounding box center [60, 146] width 42 height 10
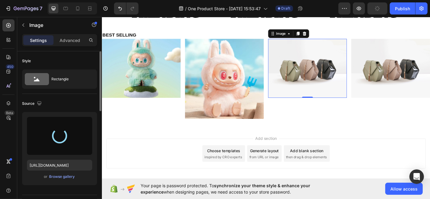
type input "https://cdn.shopify.com/s/files/1/0768/4341/7826/files/gempages_581625374979392…"
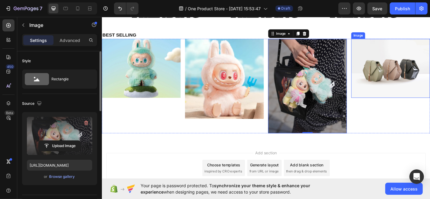
click at [419, 67] on img at bounding box center [420, 73] width 87 height 65
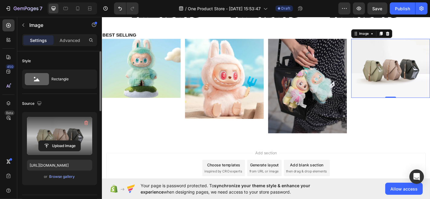
click at [63, 137] on label at bounding box center [59, 136] width 65 height 38
click at [63, 141] on input "file" at bounding box center [60, 146] width 42 height 10
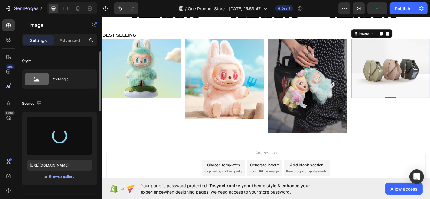
type input "https://cdn.shopify.com/s/files/1/0768/4341/7826/files/gempages_581625374979392…"
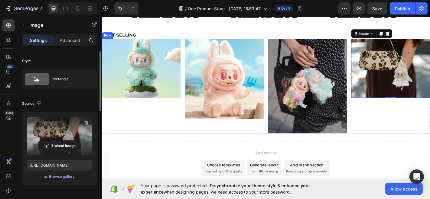
click at [394, 126] on div "Image 0" at bounding box center [420, 93] width 87 height 105
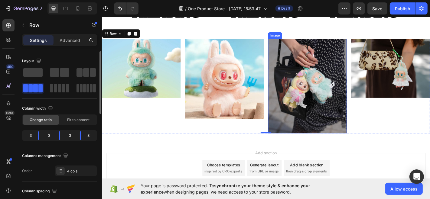
click at [315, 123] on img at bounding box center [328, 93] width 87 height 105
